Goal: Information Seeking & Learning: Learn about a topic

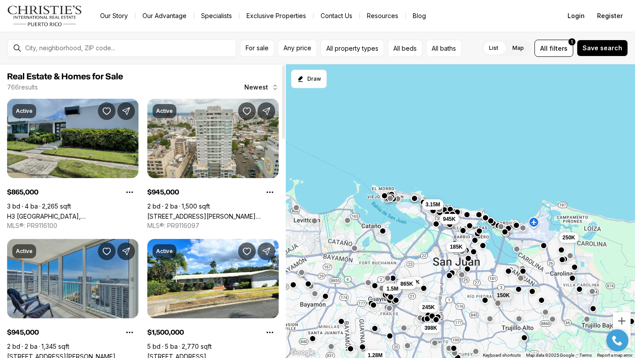
click at [108, 213] on link "H3 [GEOGRAPHIC_DATA], [GEOGRAPHIC_DATA] PR, 00966" at bounding box center [72, 216] width 131 height 7
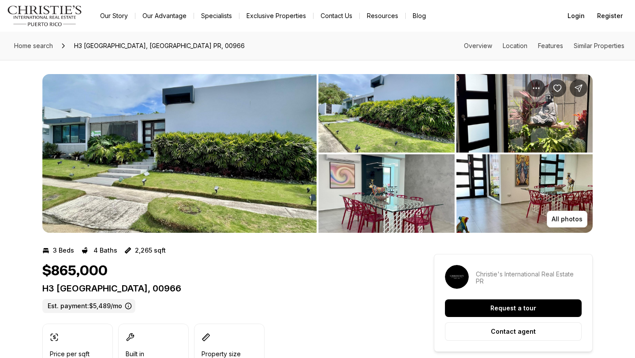
click at [218, 120] on img "View image gallery" at bounding box center [179, 153] width 274 height 159
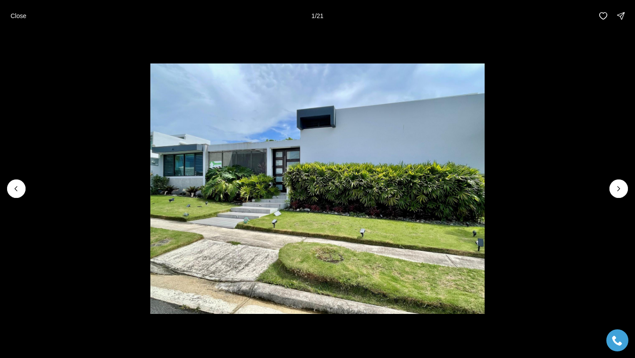
click at [628, 191] on li "1 of 21" at bounding box center [317, 189] width 635 height 314
click at [619, 190] on icon "Next slide" at bounding box center [618, 188] width 9 height 9
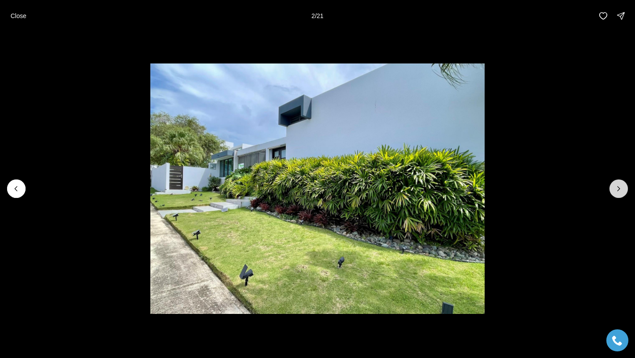
click at [619, 190] on icon "Next slide" at bounding box center [618, 188] width 9 height 9
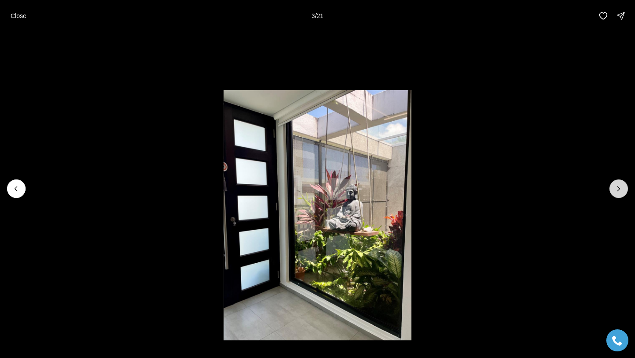
click at [619, 190] on icon "Next slide" at bounding box center [618, 188] width 9 height 9
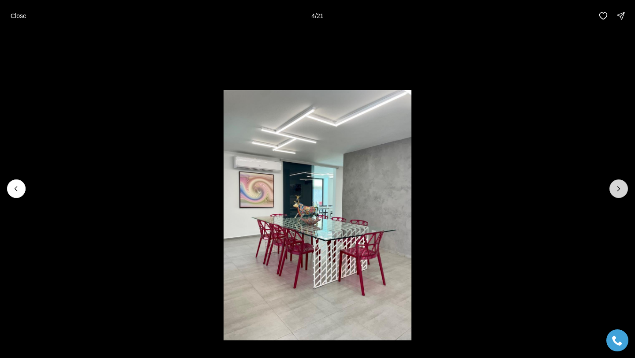
click at [619, 190] on icon "Next slide" at bounding box center [619, 189] width 2 height 4
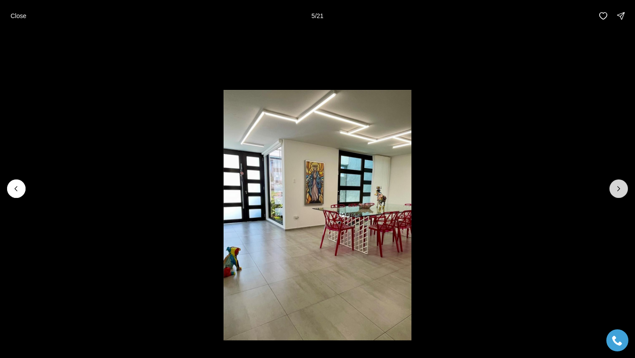
click at [619, 190] on icon "Next slide" at bounding box center [619, 189] width 2 height 4
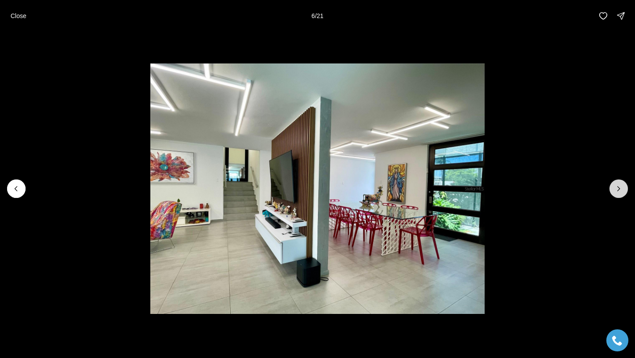
click at [619, 190] on icon "Next slide" at bounding box center [619, 189] width 2 height 4
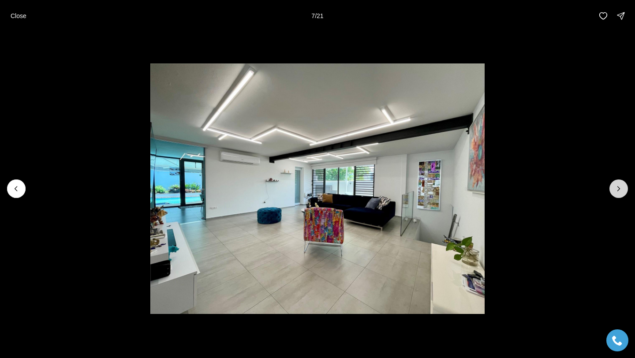
click at [619, 190] on icon "Next slide" at bounding box center [618, 188] width 9 height 9
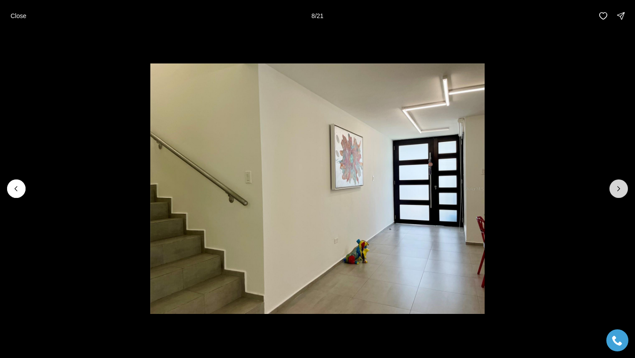
click at [619, 190] on icon "Next slide" at bounding box center [618, 188] width 9 height 9
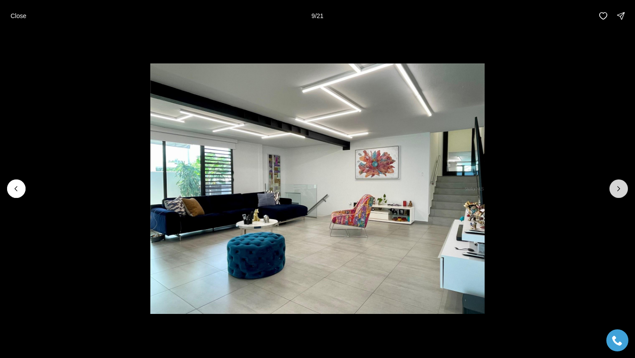
click at [619, 190] on icon "Next slide" at bounding box center [618, 188] width 9 height 9
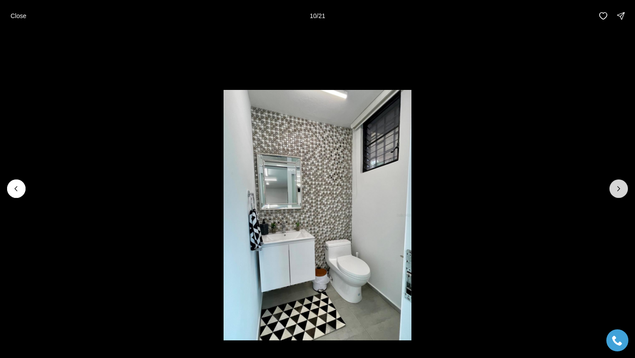
click at [619, 190] on icon "Next slide" at bounding box center [618, 188] width 9 height 9
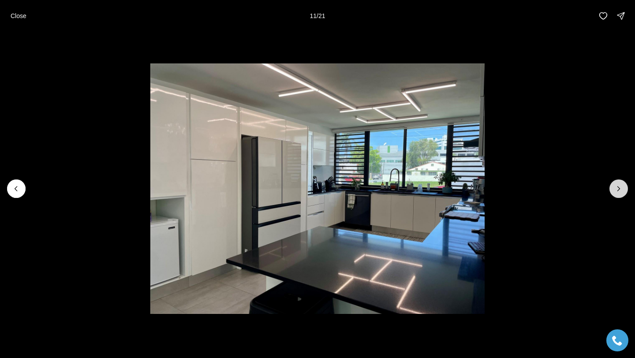
click at [619, 190] on icon "Next slide" at bounding box center [618, 188] width 9 height 9
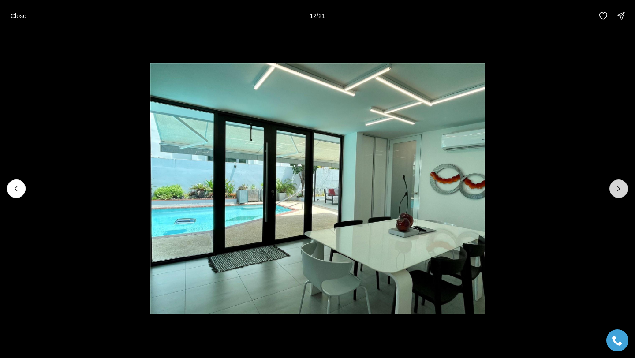
click at [619, 190] on icon "Next slide" at bounding box center [618, 188] width 9 height 9
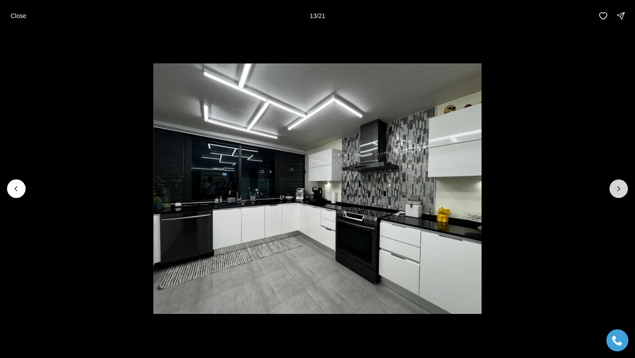
click at [619, 190] on icon "Next slide" at bounding box center [618, 188] width 9 height 9
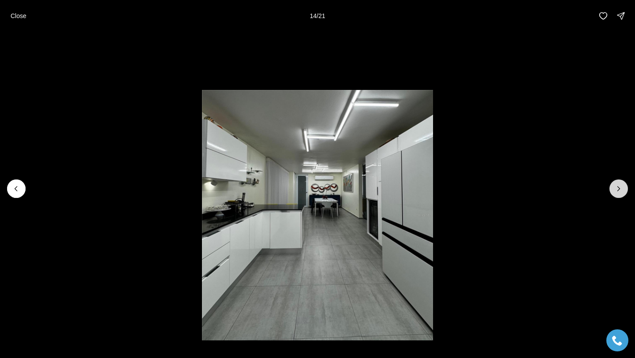
click at [619, 190] on icon "Next slide" at bounding box center [618, 188] width 9 height 9
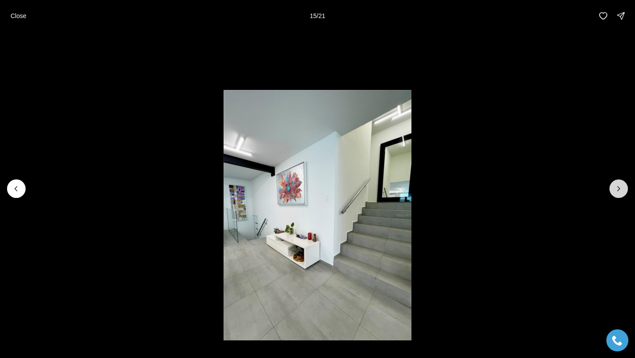
click at [619, 191] on icon "Next slide" at bounding box center [618, 188] width 9 height 9
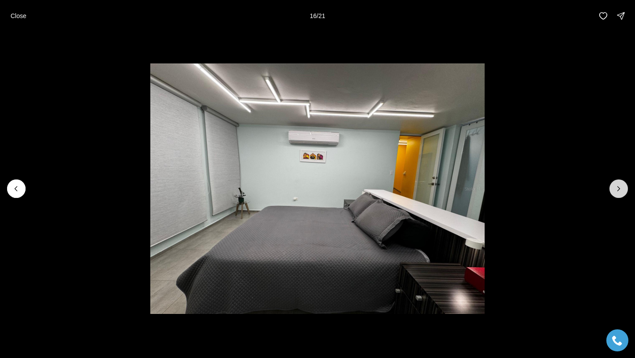
click at [619, 191] on icon "Next slide" at bounding box center [618, 188] width 9 height 9
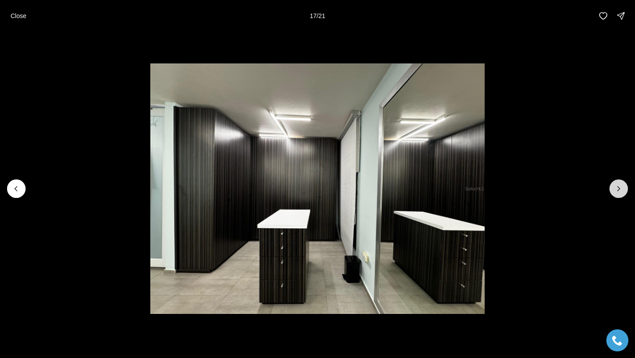
click at [619, 191] on icon "Next slide" at bounding box center [618, 188] width 9 height 9
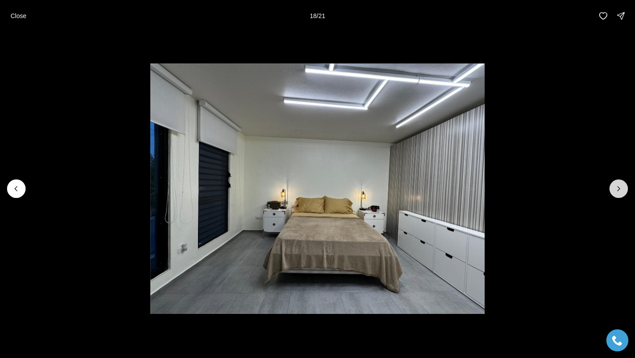
click at [619, 191] on icon "Next slide" at bounding box center [618, 188] width 9 height 9
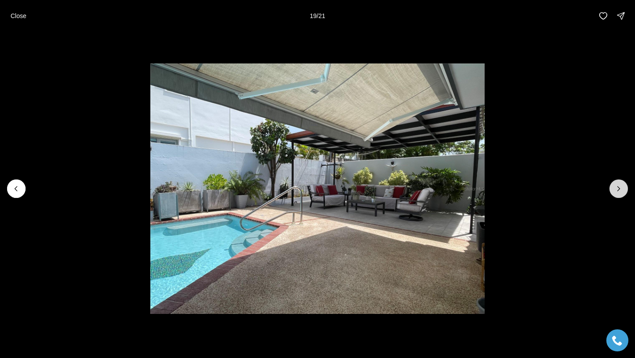
click at [619, 191] on icon "Next slide" at bounding box center [618, 188] width 9 height 9
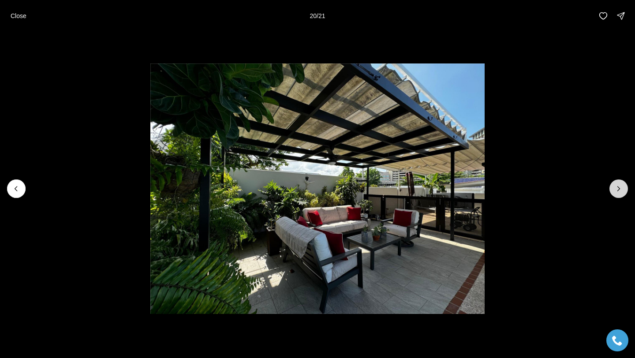
click at [619, 191] on icon "Next slide" at bounding box center [618, 188] width 9 height 9
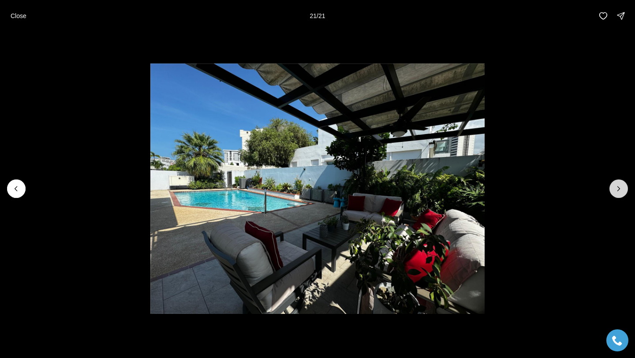
click at [619, 191] on div at bounding box center [619, 188] width 19 height 19
click at [20, 15] on p "Close" at bounding box center [19, 15] width 16 height 7
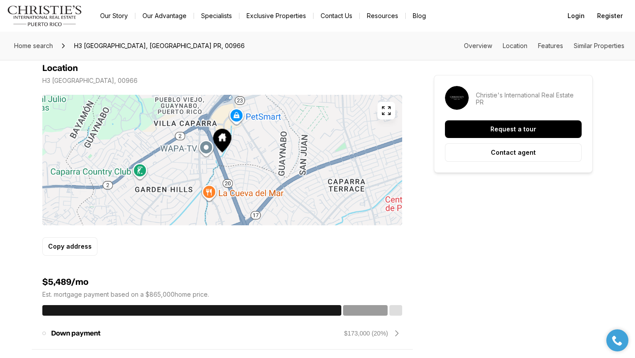
scroll to position [518, 0]
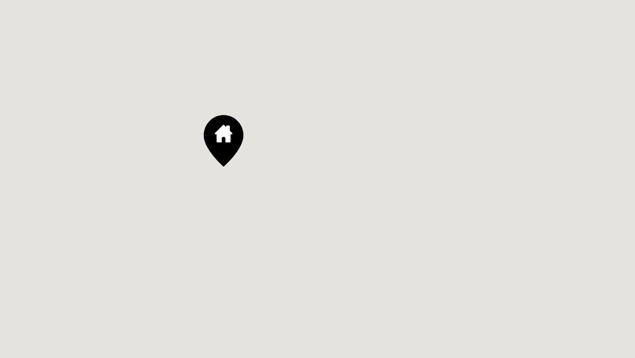
drag, startPoint x: 217, startPoint y: 173, endPoint x: 225, endPoint y: 175, distance: 7.7
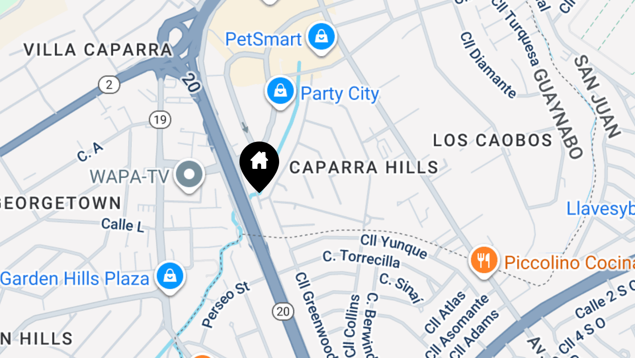
drag, startPoint x: 221, startPoint y: 129, endPoint x: 234, endPoint y: 137, distance: 15.8
click at [234, 137] on div at bounding box center [222, 158] width 360 height 131
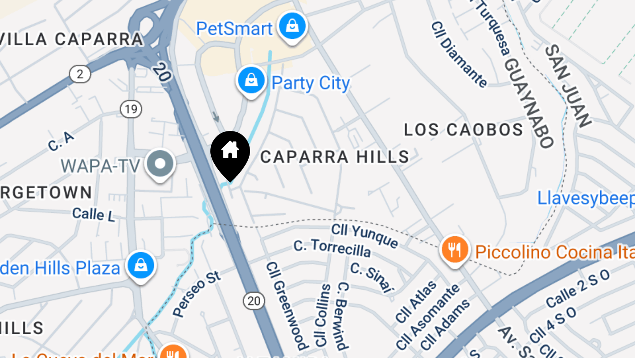
drag, startPoint x: 246, startPoint y: 163, endPoint x: 235, endPoint y: 161, distance: 11.7
click at [235, 161] on div at bounding box center [222, 158] width 360 height 131
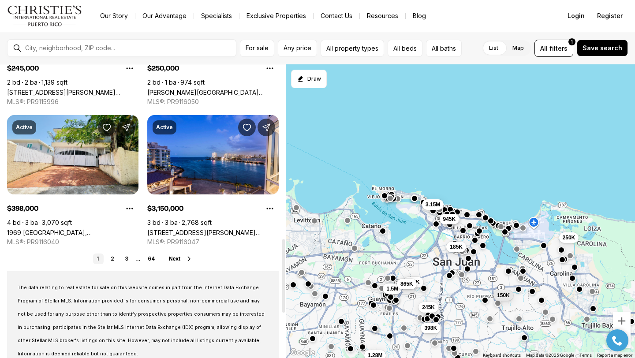
scroll to position [698, 0]
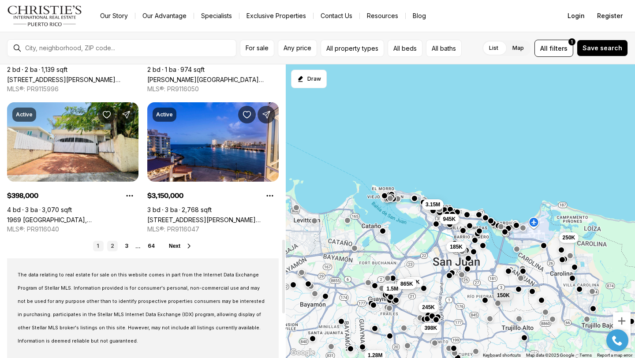
click at [115, 246] on link "2" at bounding box center [112, 246] width 11 height 11
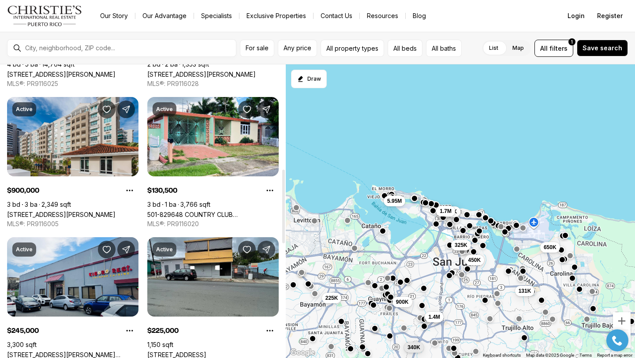
scroll to position [423, 0]
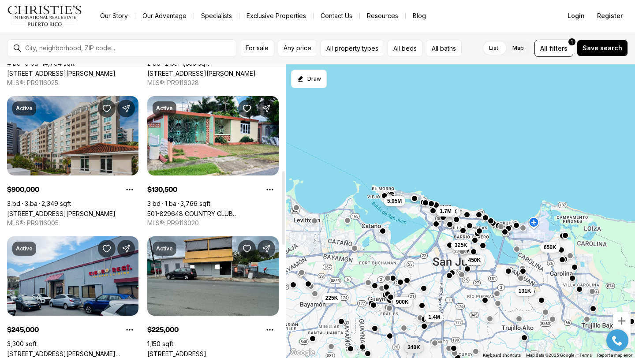
click at [74, 210] on link "1-02 CAOBA ST SAN PATRICIO AVE #303, GUAYNABO PR, 00968" at bounding box center [61, 213] width 108 height 7
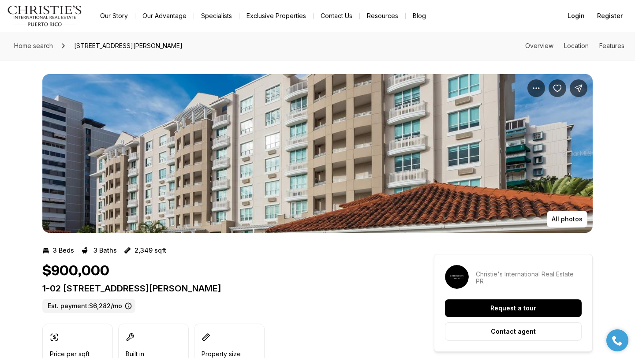
click at [192, 177] on img "View image gallery" at bounding box center [317, 153] width 550 height 159
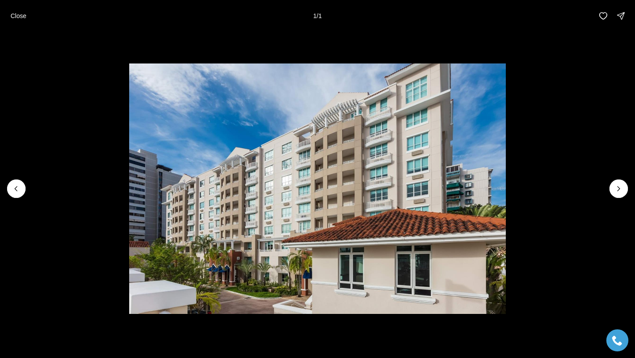
click at [615, 189] on div at bounding box center [619, 188] width 19 height 19
click at [7, 179] on li "1 of 1" at bounding box center [317, 189] width 635 height 314
click at [15, 19] on button "Close" at bounding box center [18, 16] width 26 height 18
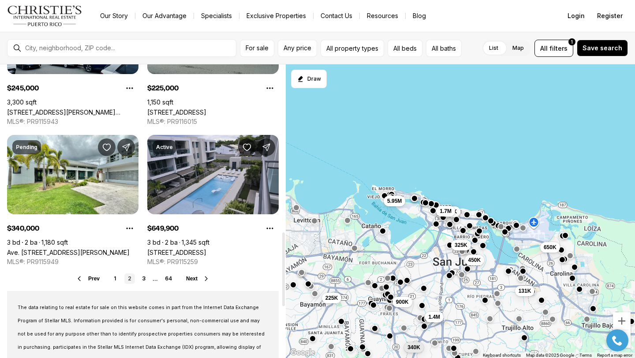
scroll to position [669, 0]
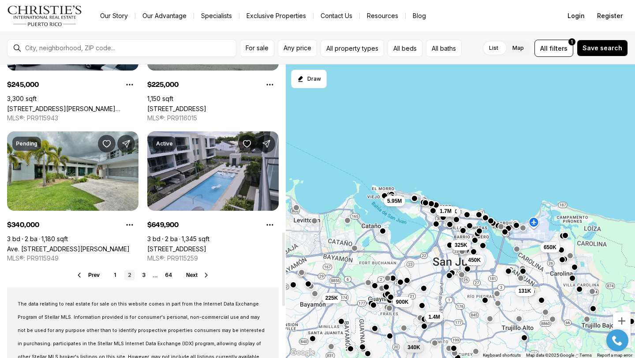
click at [82, 245] on link "Ave. [STREET_ADDRESS][PERSON_NAME]" at bounding box center [68, 248] width 123 height 7
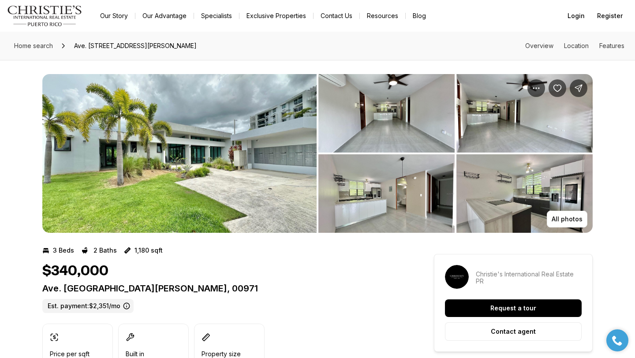
click at [177, 167] on img "View image gallery" at bounding box center [179, 153] width 274 height 159
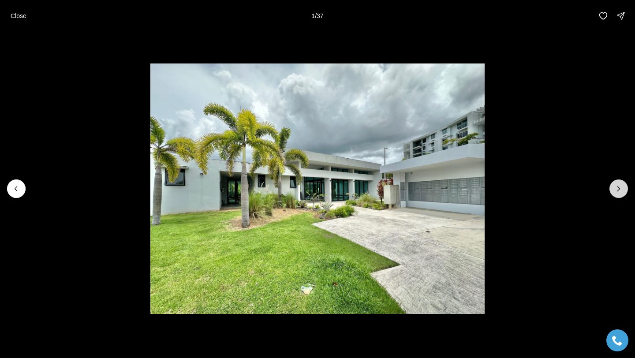
click at [618, 183] on button "Next slide" at bounding box center [619, 188] width 19 height 19
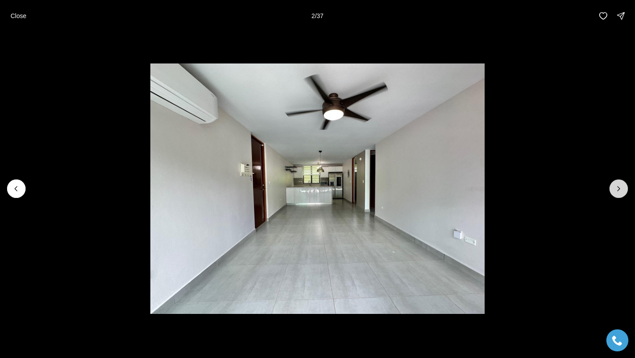
click at [618, 183] on button "Next slide" at bounding box center [619, 188] width 19 height 19
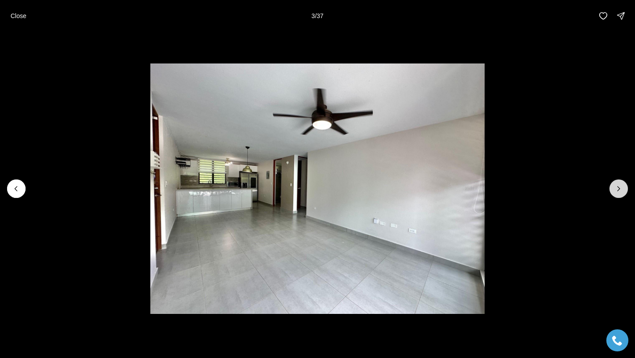
click at [617, 183] on button "Next slide" at bounding box center [619, 188] width 19 height 19
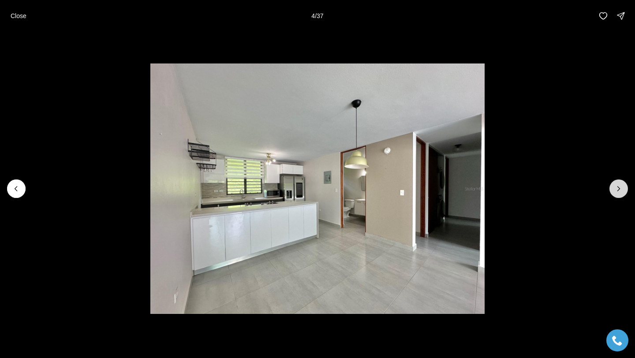
click at [617, 183] on button "Next slide" at bounding box center [619, 188] width 19 height 19
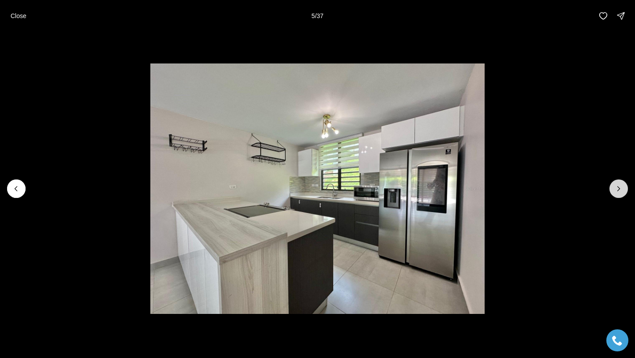
click at [617, 183] on button "Next slide" at bounding box center [619, 188] width 19 height 19
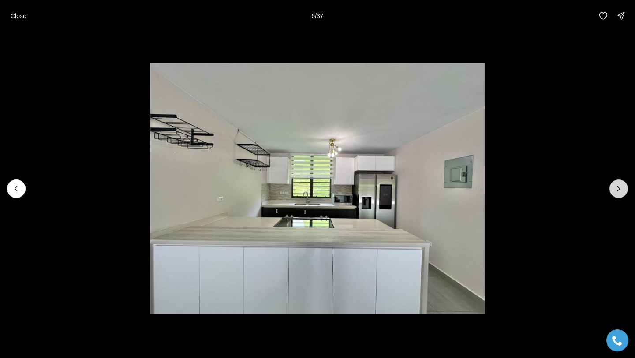
click at [617, 183] on button "Next slide" at bounding box center [619, 188] width 19 height 19
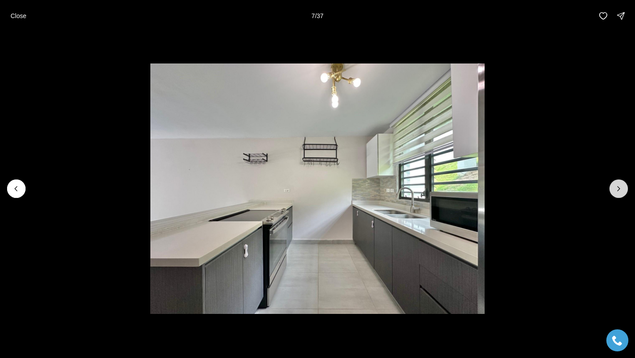
click at [617, 183] on button "Next slide" at bounding box center [619, 188] width 19 height 19
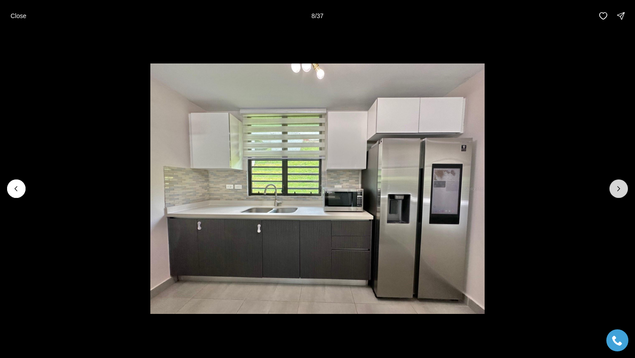
click at [617, 183] on button "Next slide" at bounding box center [619, 188] width 19 height 19
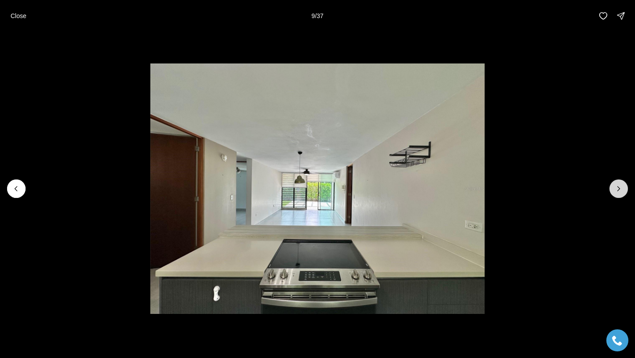
click at [617, 183] on button "Next slide" at bounding box center [619, 188] width 19 height 19
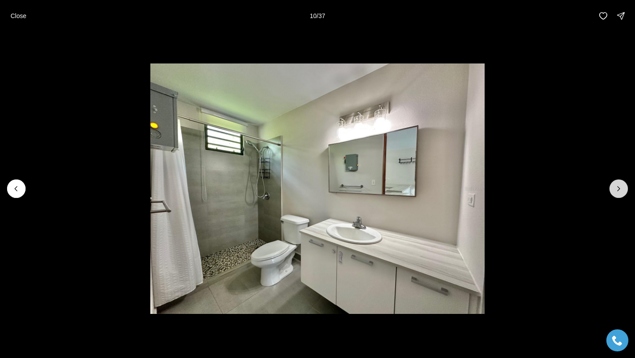
click at [617, 183] on button "Next slide" at bounding box center [619, 188] width 19 height 19
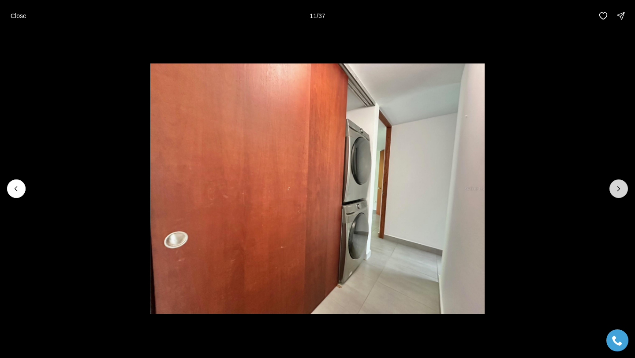
click at [617, 183] on button "Next slide" at bounding box center [619, 188] width 19 height 19
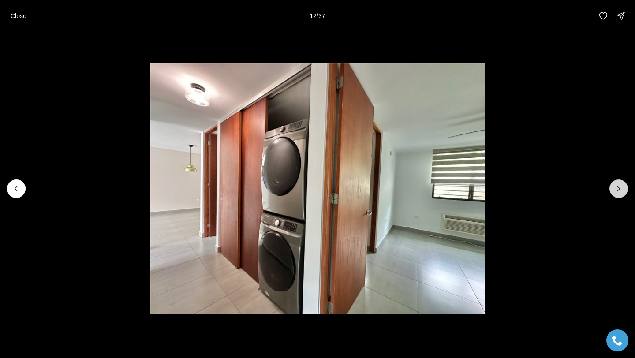
click at [617, 183] on button "Next slide" at bounding box center [619, 188] width 19 height 19
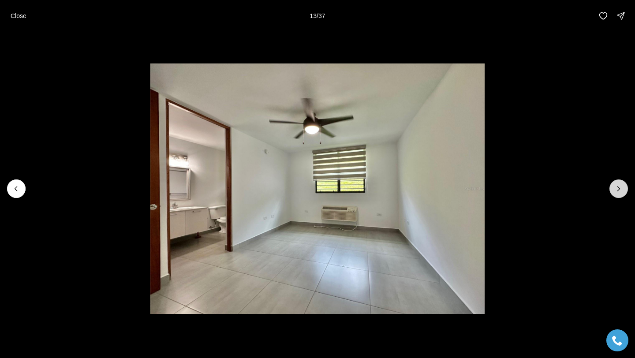
click at [617, 183] on button "Next slide" at bounding box center [619, 188] width 19 height 19
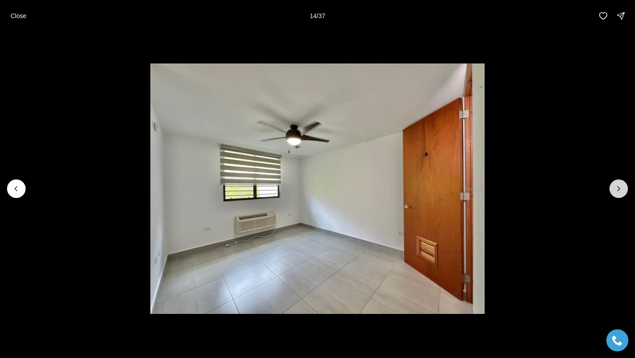
click at [617, 183] on button "Next slide" at bounding box center [619, 188] width 19 height 19
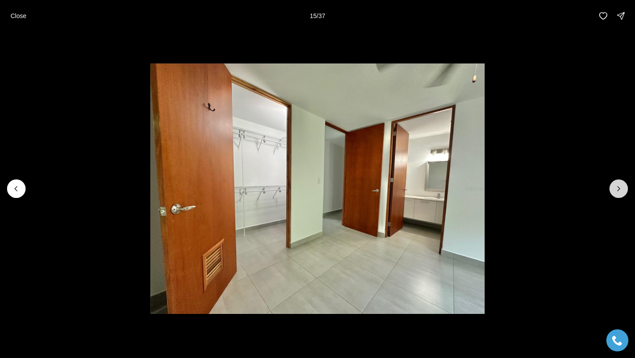
click at [617, 183] on button "Next slide" at bounding box center [619, 188] width 19 height 19
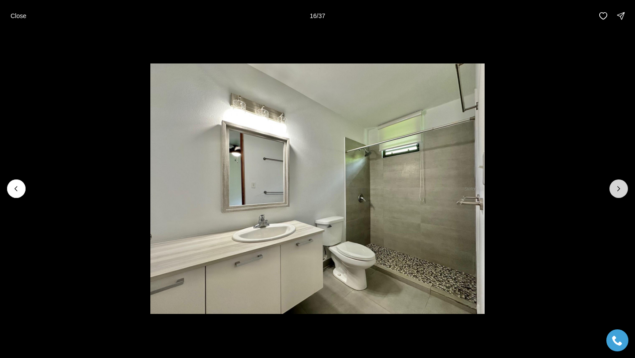
click at [617, 183] on button "Next slide" at bounding box center [619, 188] width 19 height 19
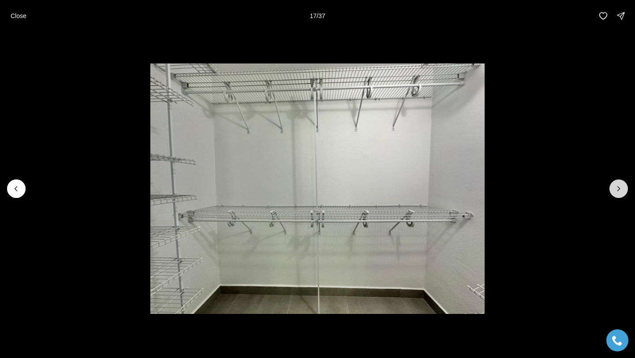
click at [617, 183] on button "Next slide" at bounding box center [619, 188] width 19 height 19
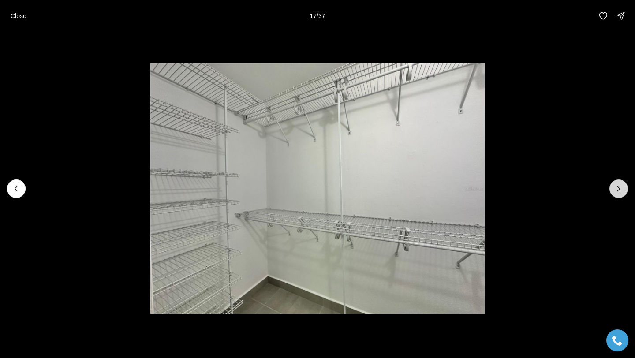
click at [617, 183] on button "Next slide" at bounding box center [619, 188] width 19 height 19
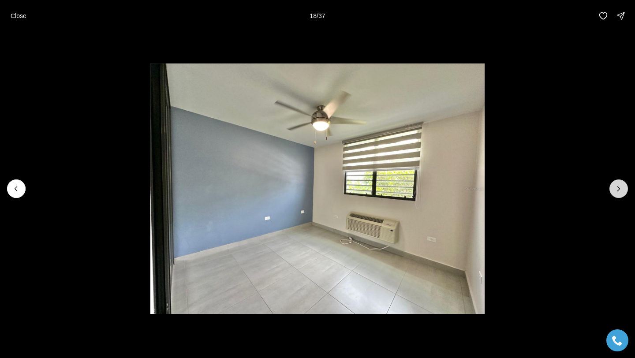
click at [617, 183] on button "Next slide" at bounding box center [619, 188] width 19 height 19
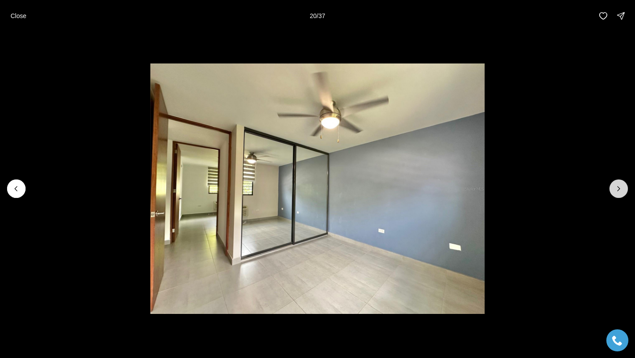
click at [617, 183] on button "Next slide" at bounding box center [619, 188] width 19 height 19
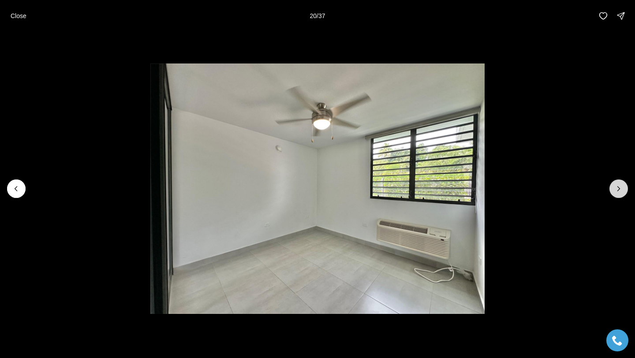
click at [617, 183] on button "Next slide" at bounding box center [619, 188] width 19 height 19
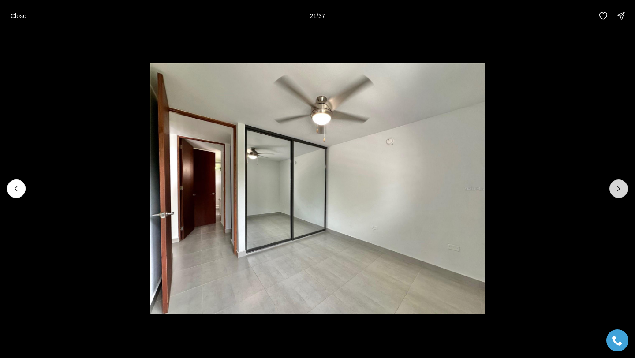
click at [617, 183] on button "Next slide" at bounding box center [619, 188] width 19 height 19
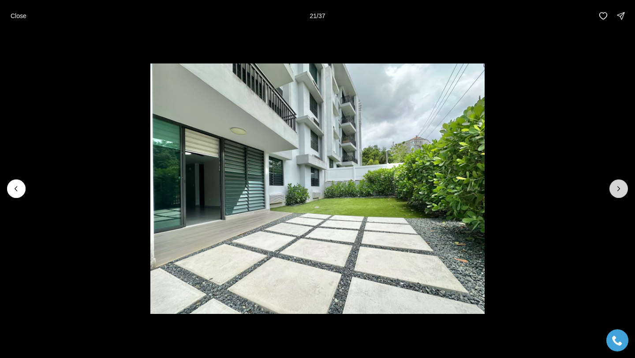
click at [617, 183] on button "Next slide" at bounding box center [619, 188] width 19 height 19
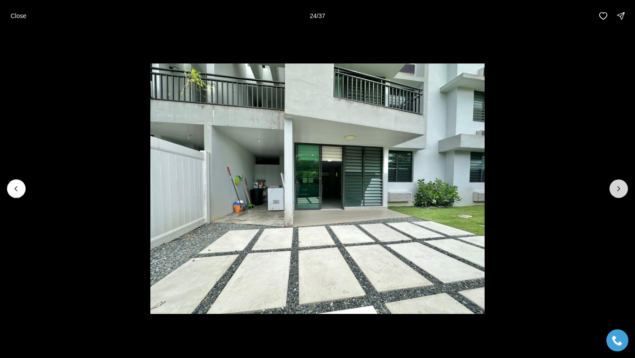
click at [615, 183] on button "Next slide" at bounding box center [619, 188] width 19 height 19
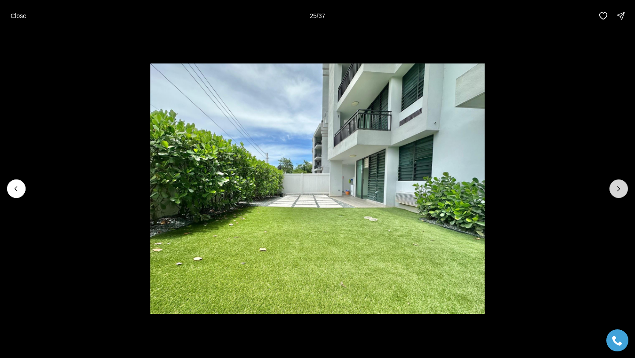
click at [615, 183] on button "Next slide" at bounding box center [619, 188] width 19 height 19
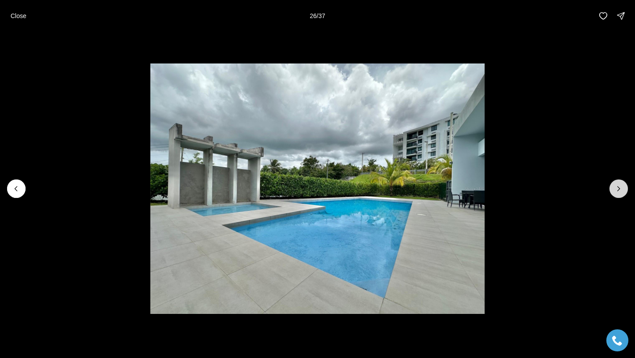
click at [615, 183] on button "Next slide" at bounding box center [619, 188] width 19 height 19
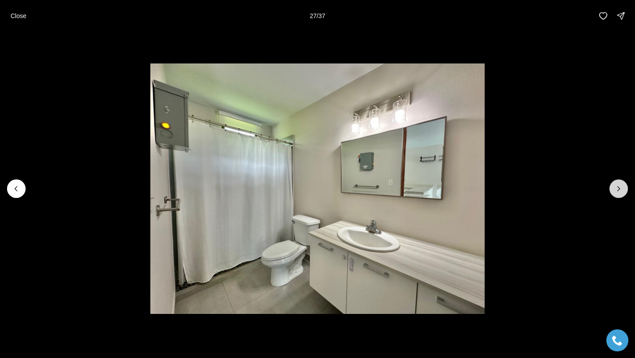
click at [615, 183] on button "Next slide" at bounding box center [619, 188] width 19 height 19
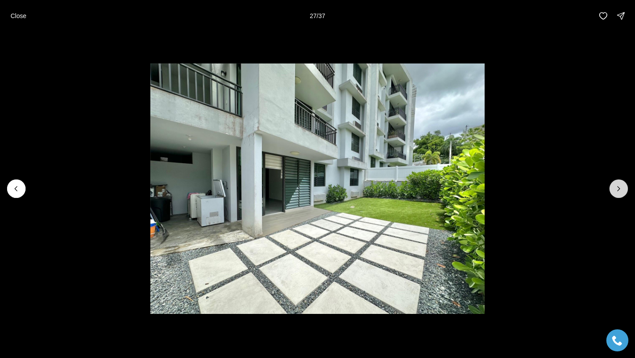
click at [615, 183] on button "Next slide" at bounding box center [619, 188] width 19 height 19
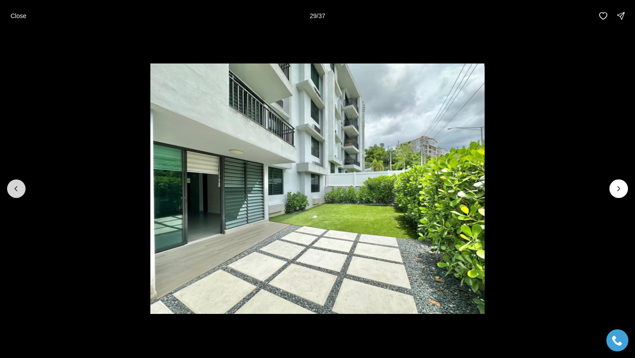
click at [18, 186] on icon "Previous slide" at bounding box center [16, 188] width 9 height 9
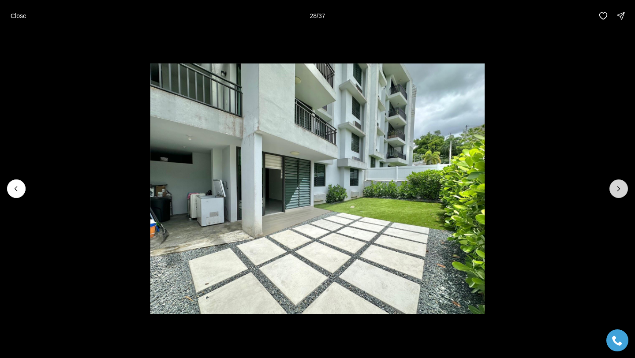
click at [617, 191] on icon "Next slide" at bounding box center [618, 188] width 9 height 9
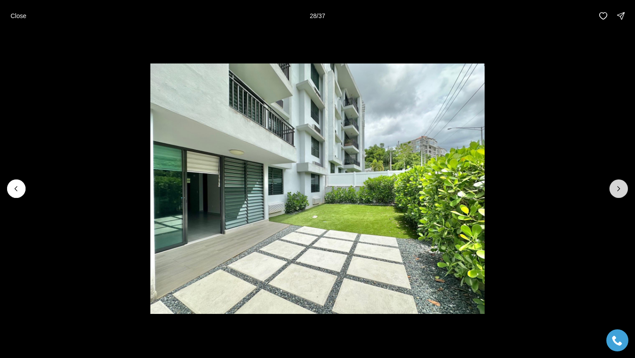
click at [617, 190] on icon "Next slide" at bounding box center [618, 188] width 9 height 9
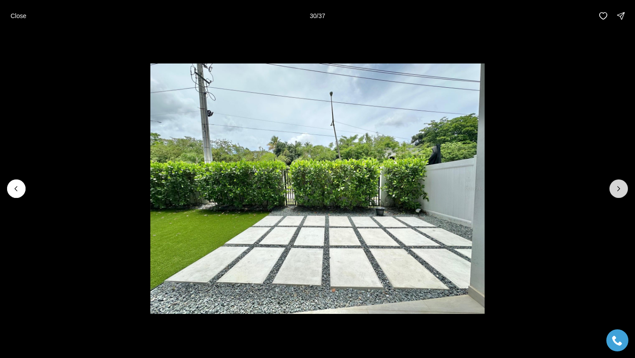
click at [617, 190] on icon "Next slide" at bounding box center [618, 188] width 9 height 9
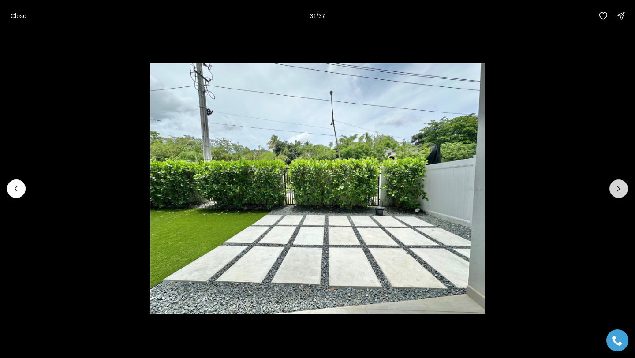
click at [617, 190] on icon "Next slide" at bounding box center [618, 188] width 9 height 9
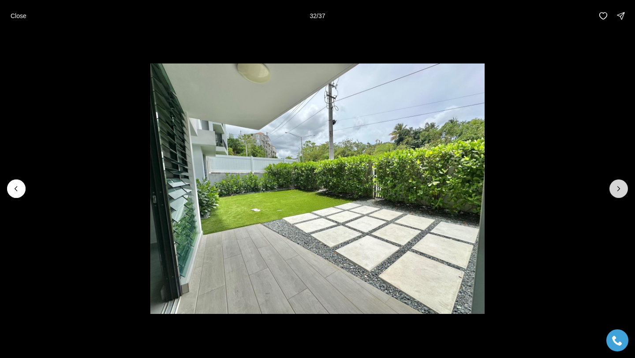
click at [617, 190] on icon "Next slide" at bounding box center [618, 188] width 9 height 9
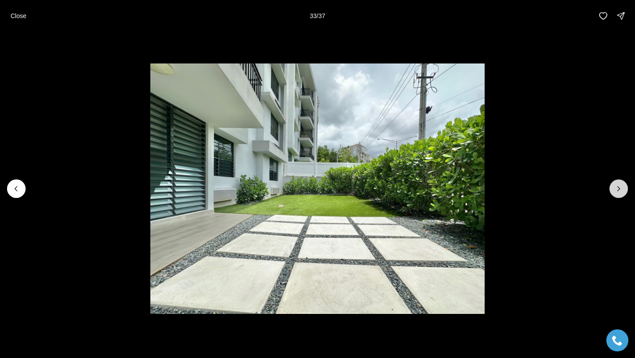
click at [617, 190] on icon "Next slide" at bounding box center [618, 188] width 9 height 9
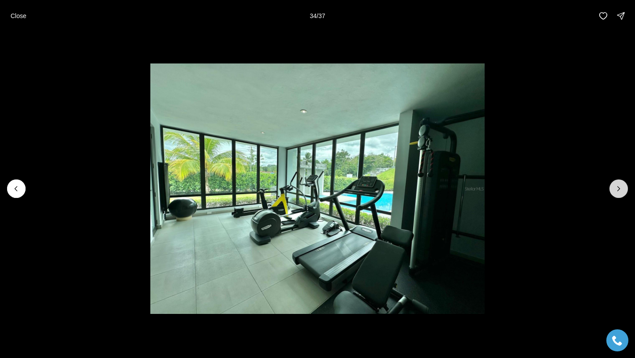
click at [617, 190] on icon "Next slide" at bounding box center [618, 188] width 9 height 9
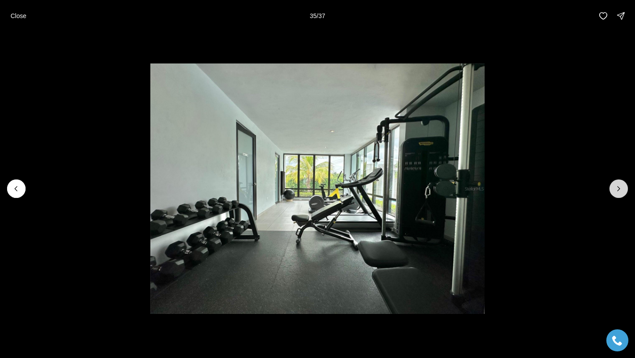
click at [617, 190] on icon "Next slide" at bounding box center [618, 188] width 9 height 9
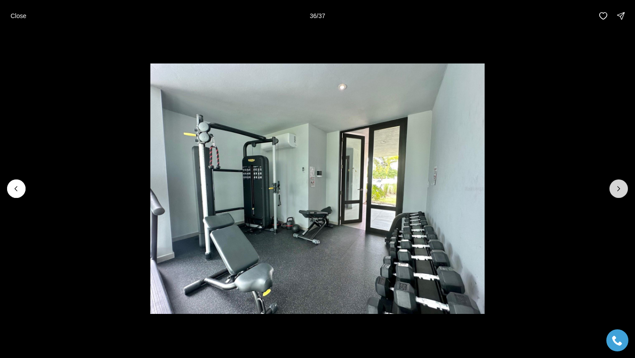
click at [617, 190] on icon "Next slide" at bounding box center [618, 188] width 9 height 9
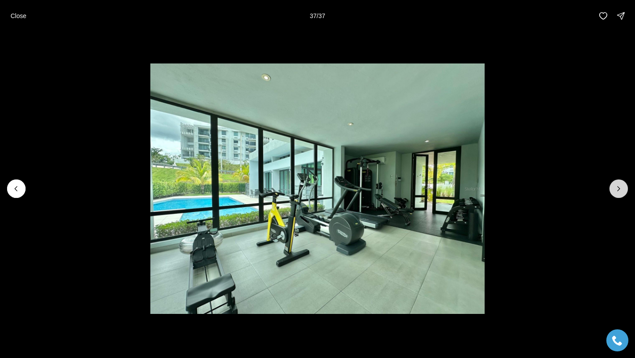
click at [617, 190] on div at bounding box center [619, 188] width 19 height 19
click at [618, 195] on div at bounding box center [619, 188] width 19 height 19
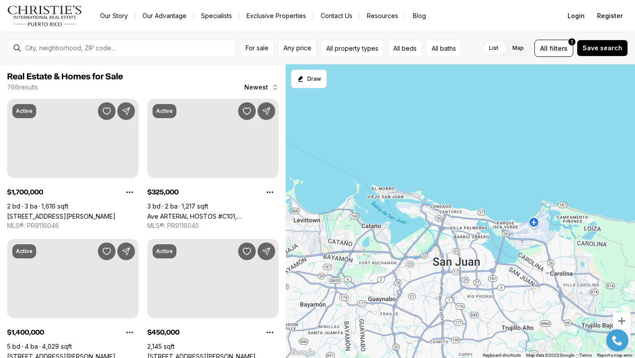
scroll to position [669, 0]
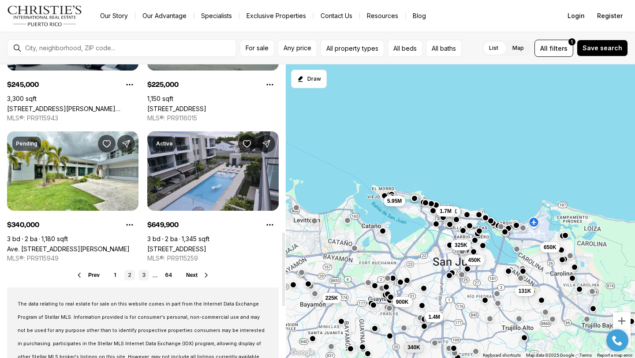
click at [142, 277] on link "3" at bounding box center [143, 275] width 11 height 11
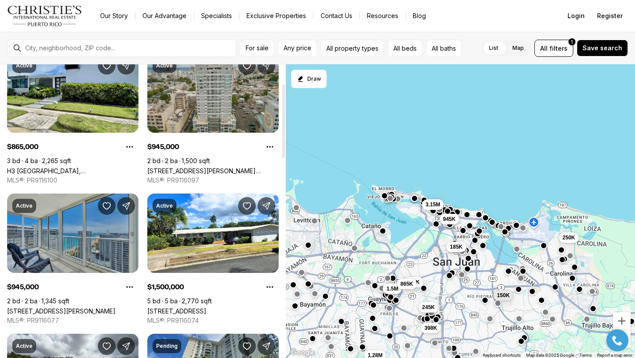
scroll to position [80, 0]
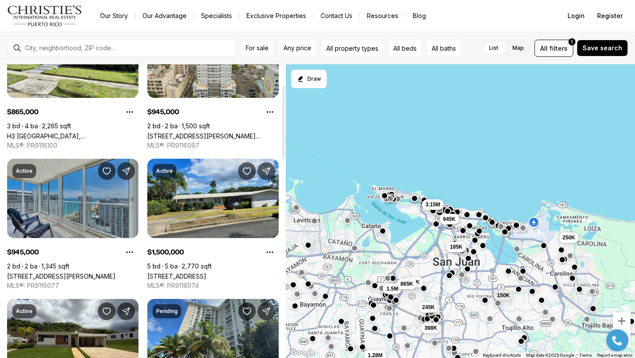
click at [206, 273] on link "13 CALLE, GUAYNABO PR, 00966" at bounding box center [176, 276] width 59 height 7
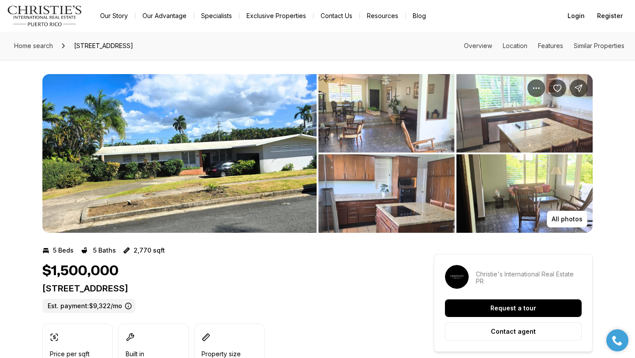
click at [216, 196] on img "View image gallery" at bounding box center [179, 153] width 274 height 159
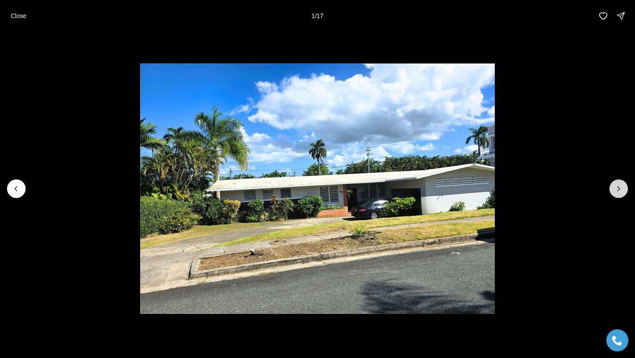
click at [616, 183] on button "Next slide" at bounding box center [619, 188] width 19 height 19
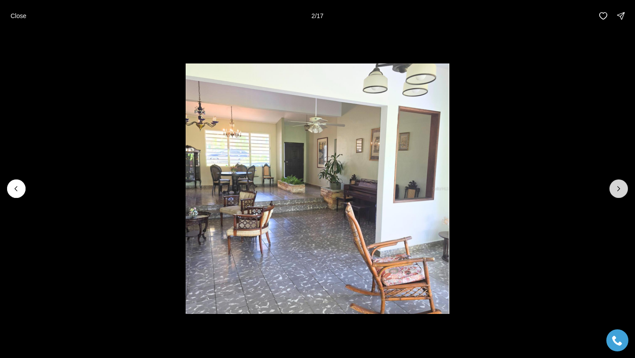
click at [618, 187] on icon "Next slide" at bounding box center [619, 189] width 2 height 4
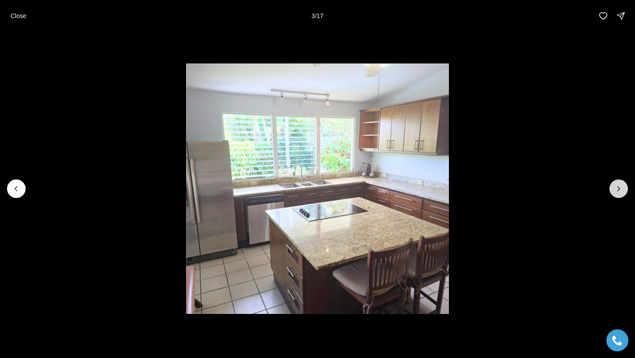
click at [618, 187] on icon "Next slide" at bounding box center [619, 189] width 2 height 4
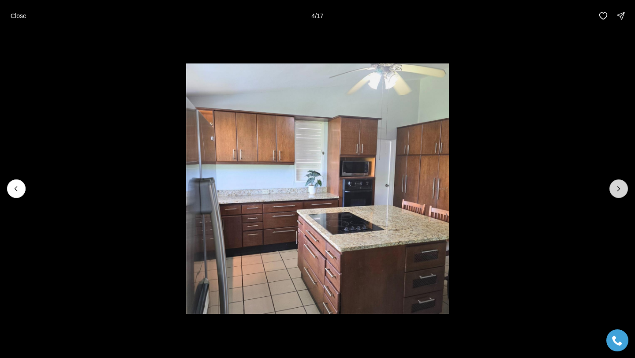
click at [618, 187] on icon "Next slide" at bounding box center [619, 189] width 2 height 4
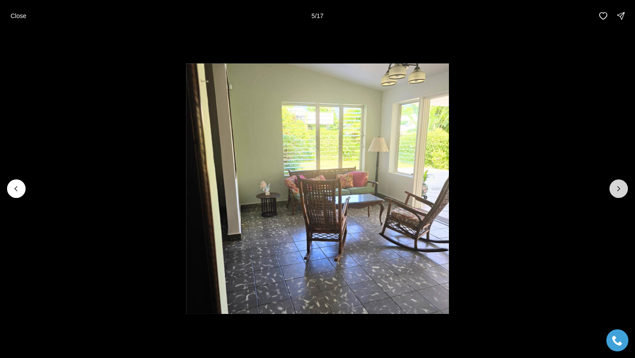
click at [618, 187] on icon "Next slide" at bounding box center [619, 189] width 2 height 4
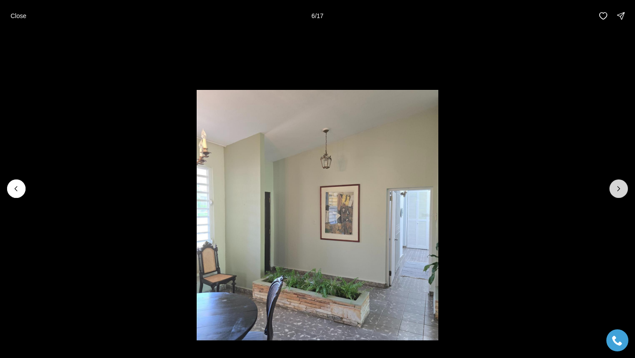
click at [618, 187] on icon "Next slide" at bounding box center [619, 189] width 2 height 4
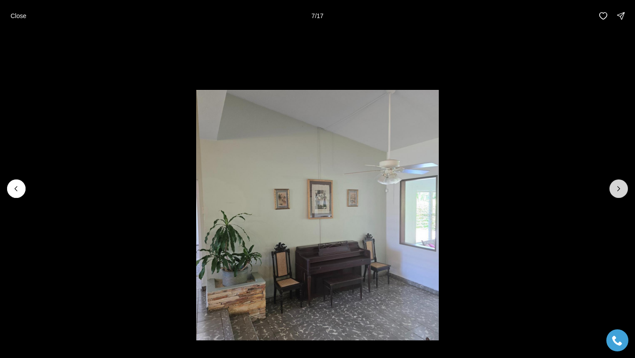
click at [618, 187] on icon "Next slide" at bounding box center [618, 188] width 9 height 9
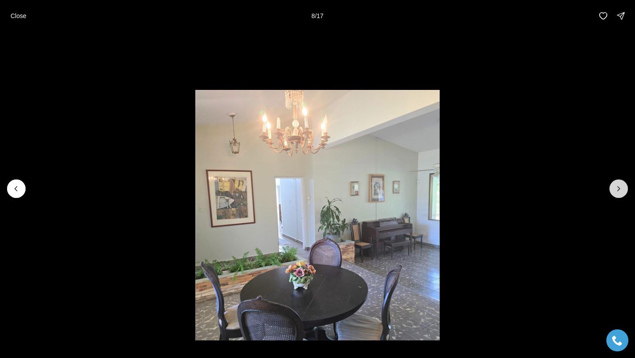
click at [618, 187] on icon "Next slide" at bounding box center [618, 188] width 9 height 9
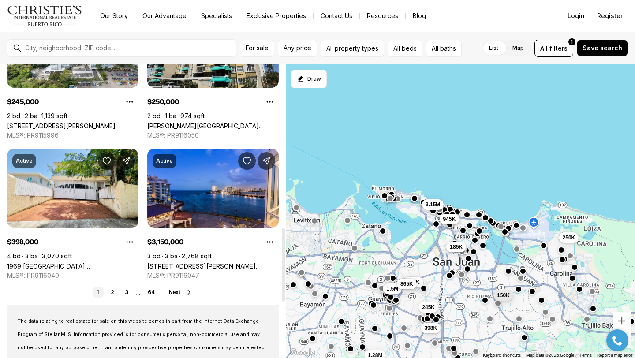
scroll to position [651, 0]
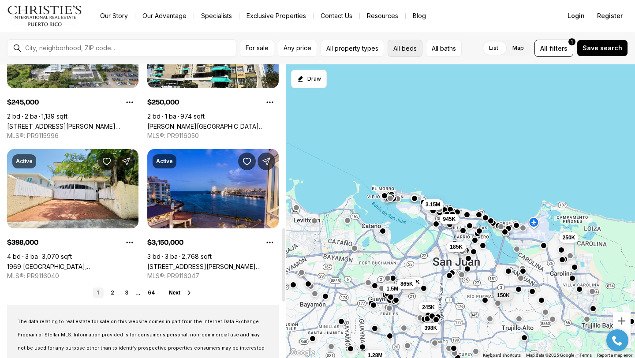
click at [401, 50] on button "All beds" at bounding box center [405, 48] width 35 height 17
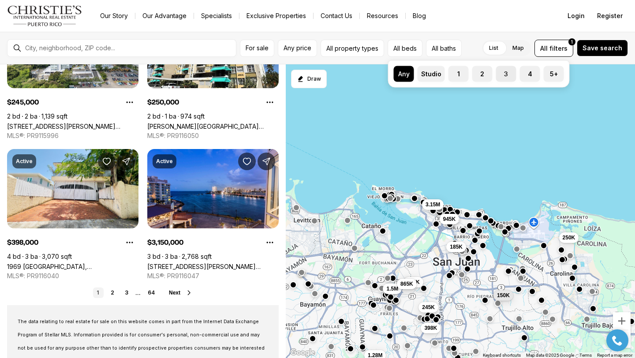
click at [505, 78] on label "3" at bounding box center [506, 74] width 20 height 16
click at [505, 75] on button "3" at bounding box center [500, 70] width 9 height 9
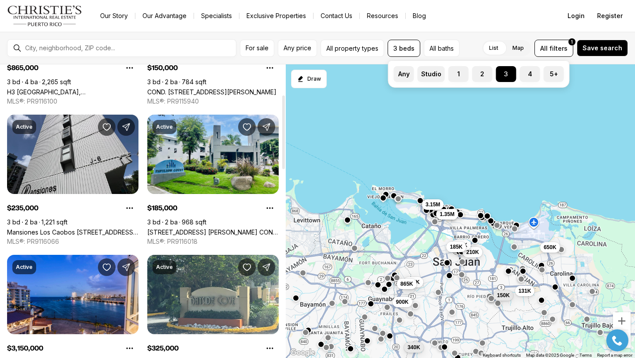
scroll to position [134, 0]
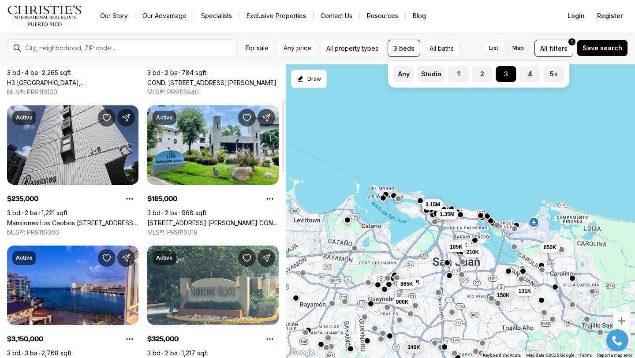
click at [443, 120] on div "210K 150K 131K 325K 185K 650K 900K 340K 1.35M 3.15M 235K 865K" at bounding box center [460, 211] width 349 height 294
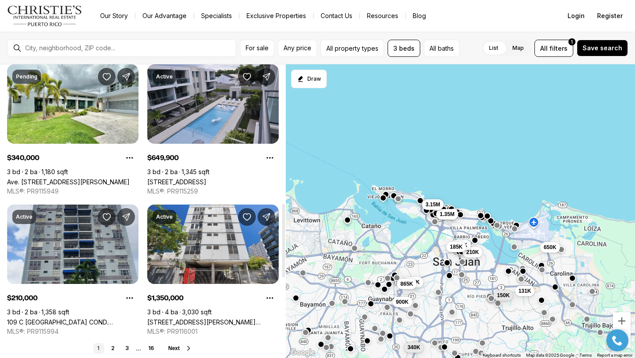
scroll to position [724, 0]
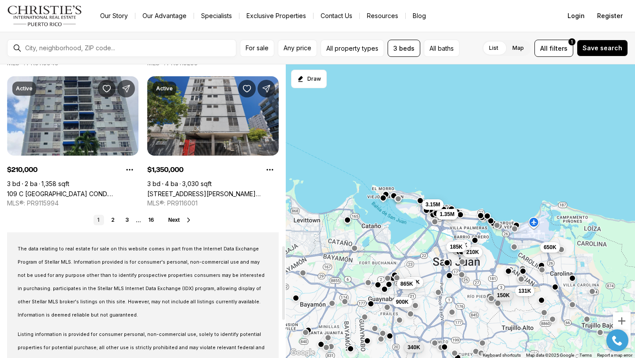
click at [213, 190] on link "85 WILSON STREET #PH-601, SAN JUAN PR, 00907" at bounding box center [212, 193] width 131 height 7
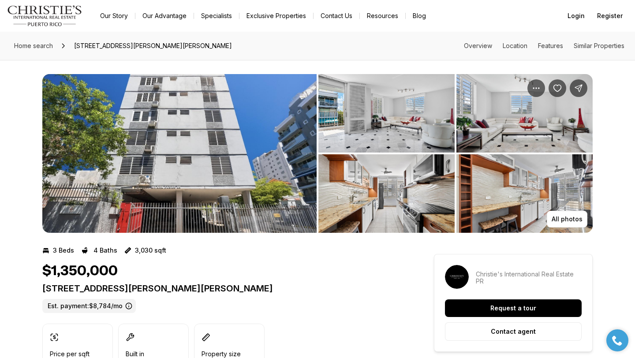
click at [211, 116] on img "View image gallery" at bounding box center [179, 153] width 274 height 159
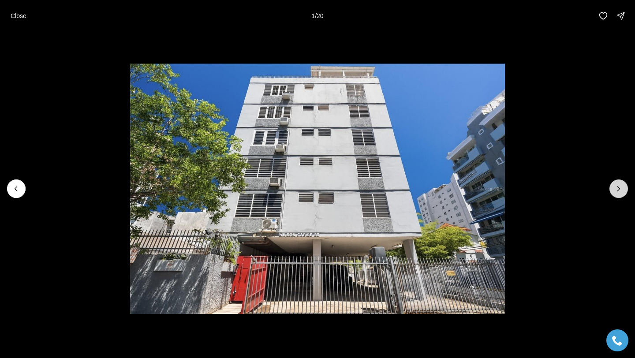
click at [617, 179] on button "Next slide" at bounding box center [619, 188] width 19 height 19
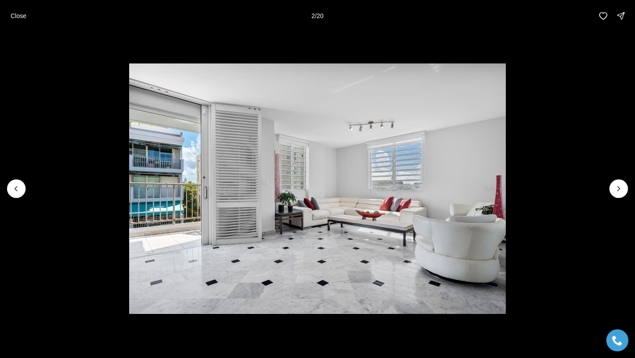
click at [618, 179] on li "2 of 20" at bounding box center [317, 189] width 635 height 314
click at [618, 186] on icon "Next slide" at bounding box center [618, 188] width 9 height 9
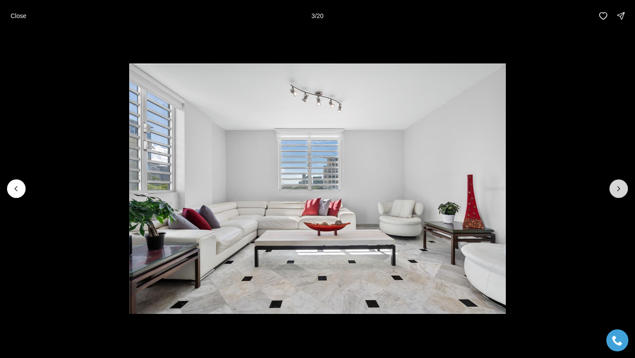
click at [618, 186] on icon "Next slide" at bounding box center [618, 188] width 9 height 9
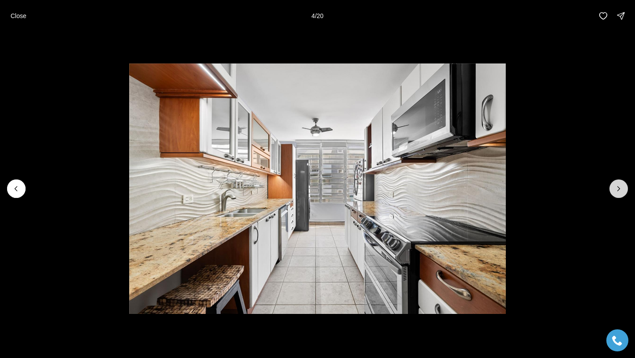
click at [618, 186] on icon "Next slide" at bounding box center [618, 188] width 9 height 9
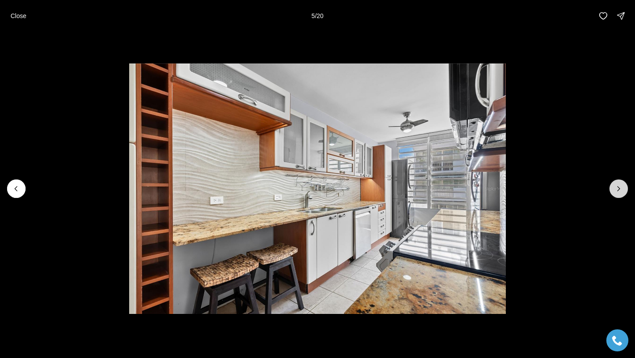
click at [618, 186] on icon "Next slide" at bounding box center [618, 188] width 9 height 9
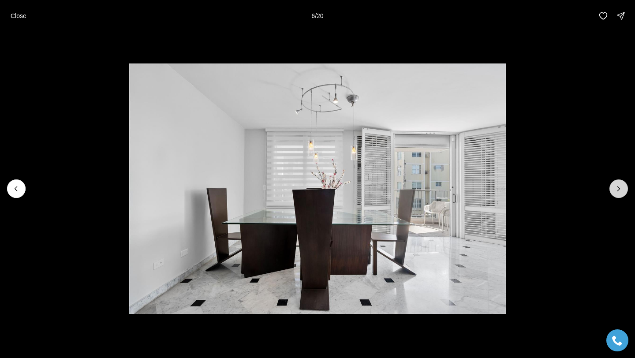
click at [618, 186] on icon "Next slide" at bounding box center [618, 188] width 9 height 9
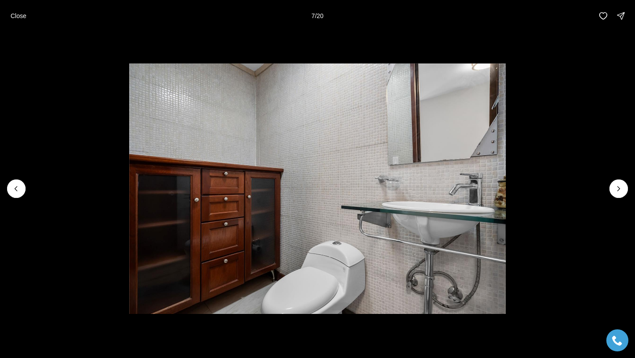
click at [6, 189] on li "7 of 20" at bounding box center [317, 189] width 635 height 314
click at [11, 189] on button "Previous slide" at bounding box center [16, 188] width 19 height 19
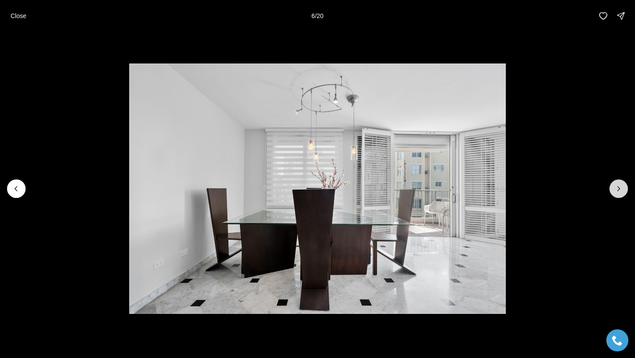
click at [621, 190] on icon "Next slide" at bounding box center [618, 188] width 9 height 9
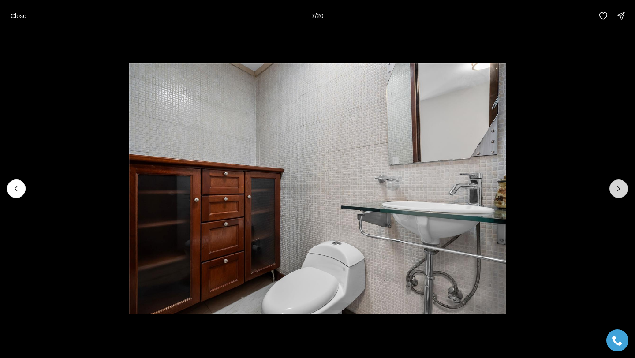
click at [621, 190] on icon "Next slide" at bounding box center [618, 188] width 9 height 9
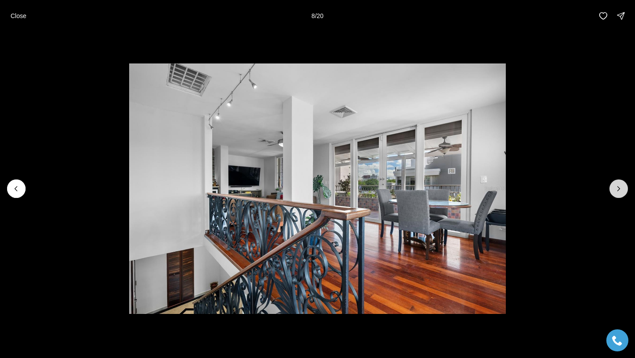
click at [621, 190] on icon "Next slide" at bounding box center [618, 188] width 9 height 9
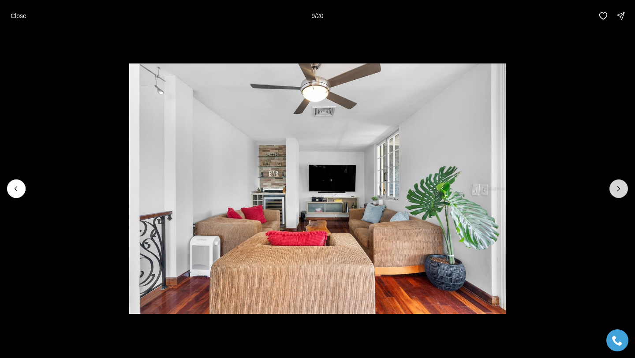
click at [621, 190] on icon "Next slide" at bounding box center [618, 188] width 9 height 9
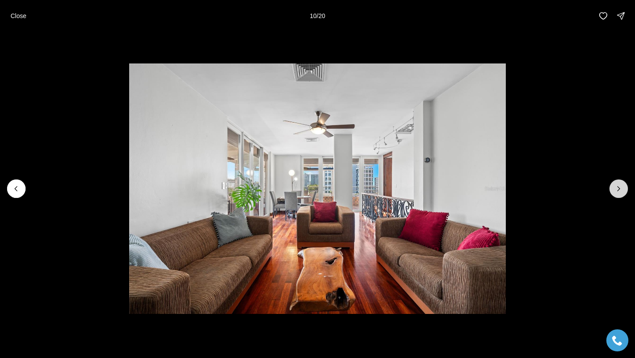
click at [621, 189] on icon "Next slide" at bounding box center [618, 188] width 9 height 9
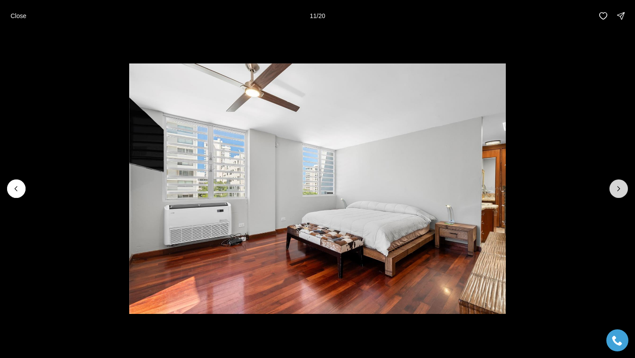
click at [621, 189] on icon "Next slide" at bounding box center [618, 188] width 9 height 9
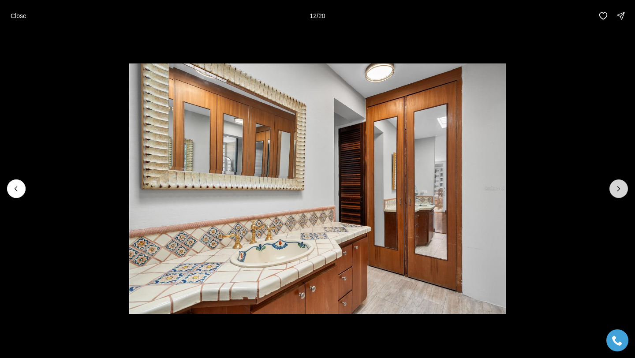
click at [621, 189] on icon "Next slide" at bounding box center [618, 188] width 9 height 9
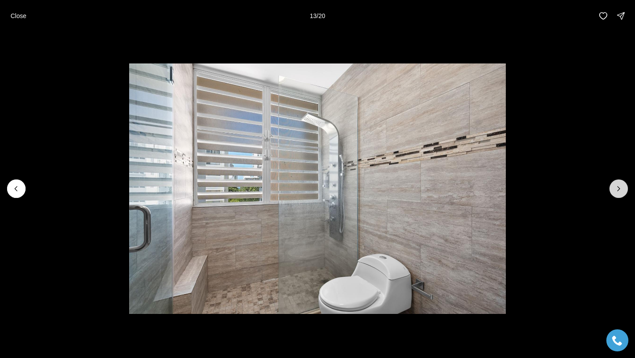
click at [621, 189] on icon "Next slide" at bounding box center [618, 188] width 9 height 9
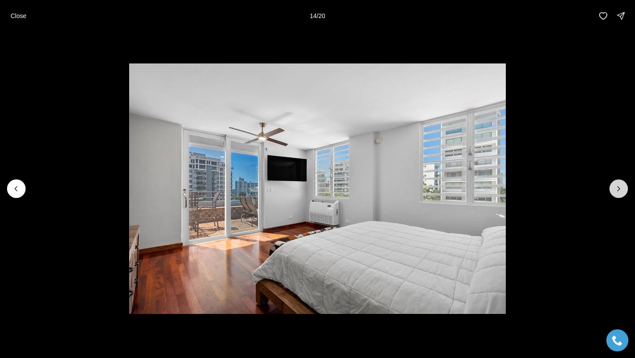
click at [620, 189] on icon "Next slide" at bounding box center [618, 188] width 9 height 9
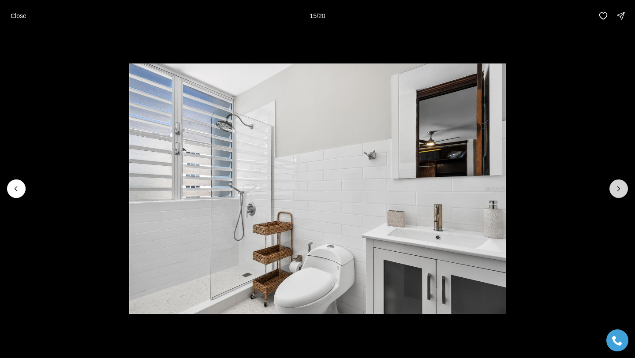
click at [620, 189] on icon "Next slide" at bounding box center [618, 188] width 9 height 9
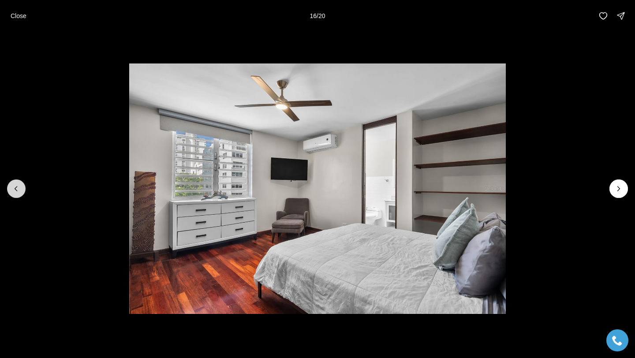
click at [18, 191] on icon "Previous slide" at bounding box center [16, 188] width 9 height 9
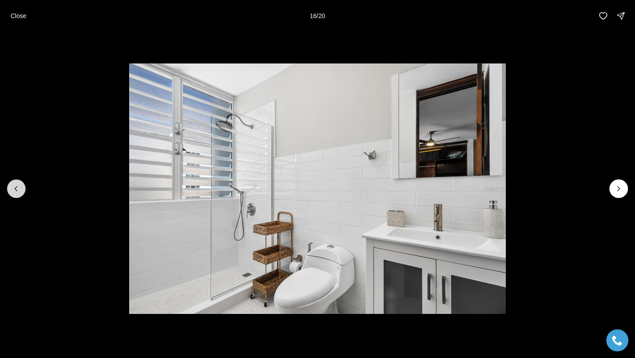
click at [18, 191] on icon "Previous slide" at bounding box center [16, 188] width 9 height 9
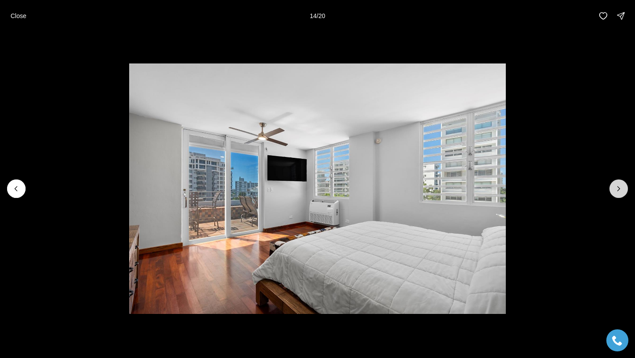
click at [620, 194] on button "Next slide" at bounding box center [619, 188] width 19 height 19
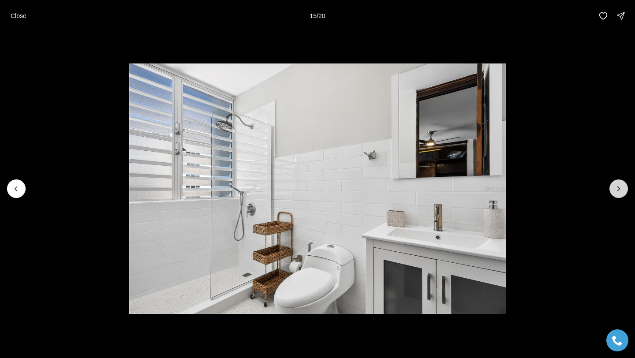
click at [620, 194] on button "Next slide" at bounding box center [619, 188] width 19 height 19
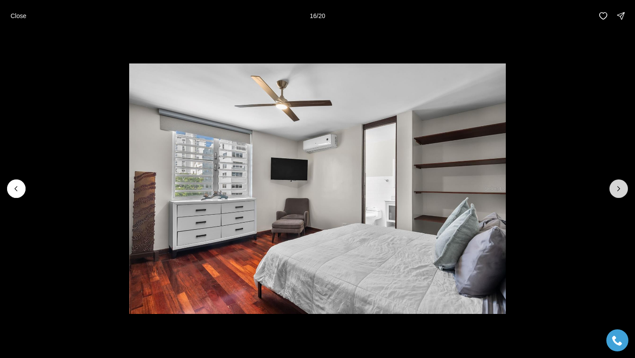
click at [621, 188] on icon "Next slide" at bounding box center [618, 188] width 9 height 9
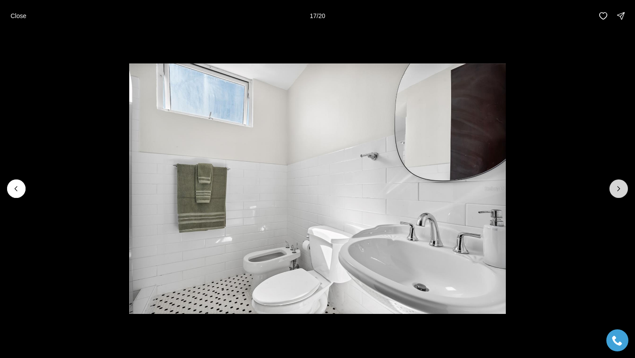
click at [621, 188] on icon "Next slide" at bounding box center [618, 188] width 9 height 9
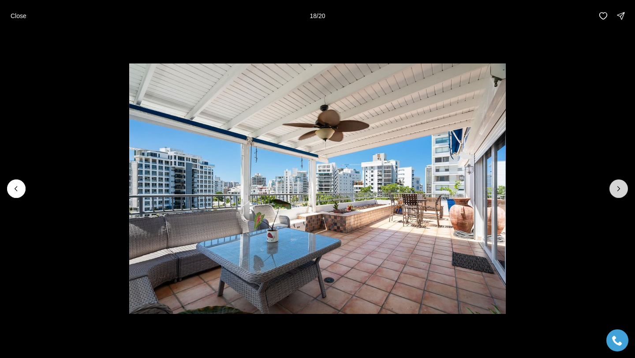
click at [621, 188] on icon "Next slide" at bounding box center [618, 188] width 9 height 9
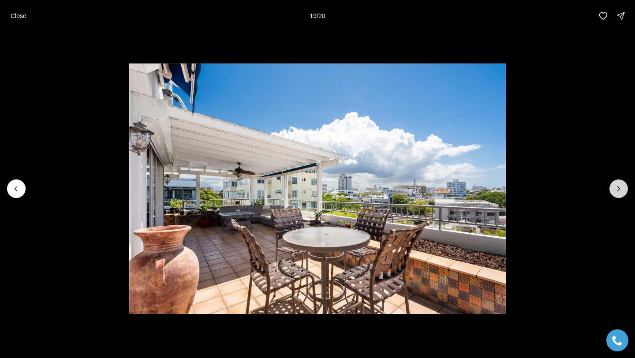
click at [621, 188] on icon "Next slide" at bounding box center [618, 188] width 9 height 9
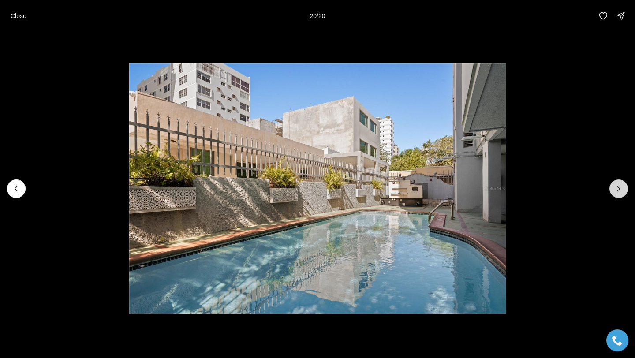
click at [621, 188] on div at bounding box center [619, 188] width 19 height 19
click at [620, 186] on div at bounding box center [619, 188] width 19 height 19
click at [24, 194] on li "20 of 20" at bounding box center [317, 189] width 635 height 314
click at [20, 191] on icon "Previous slide" at bounding box center [16, 188] width 9 height 9
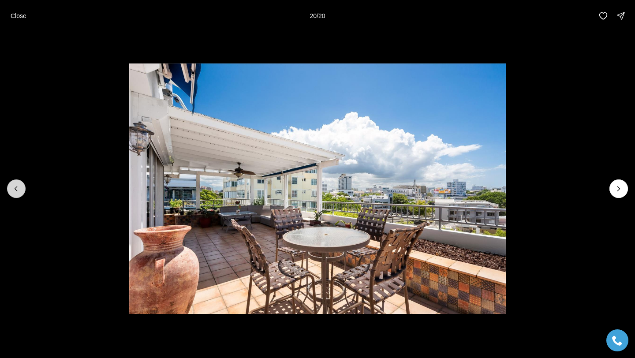
click at [20, 191] on icon "Previous slide" at bounding box center [16, 188] width 9 height 9
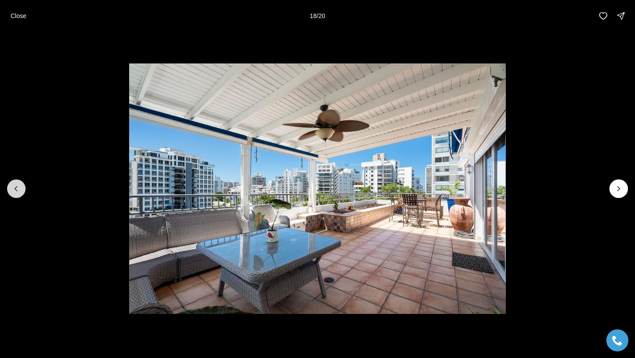
click at [21, 191] on button "Previous slide" at bounding box center [16, 188] width 19 height 19
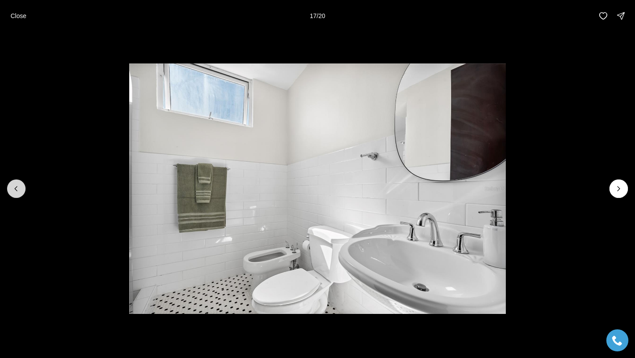
click at [21, 191] on button "Previous slide" at bounding box center [16, 188] width 19 height 19
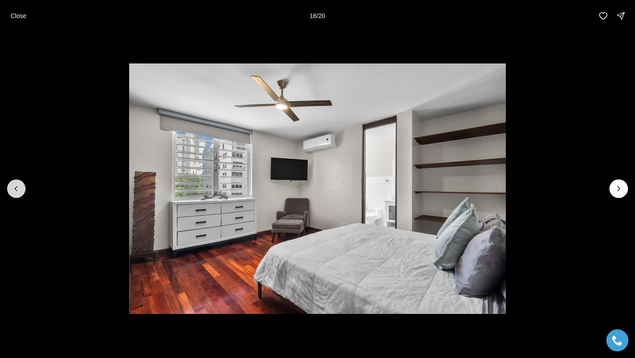
click at [21, 191] on button "Previous slide" at bounding box center [16, 188] width 19 height 19
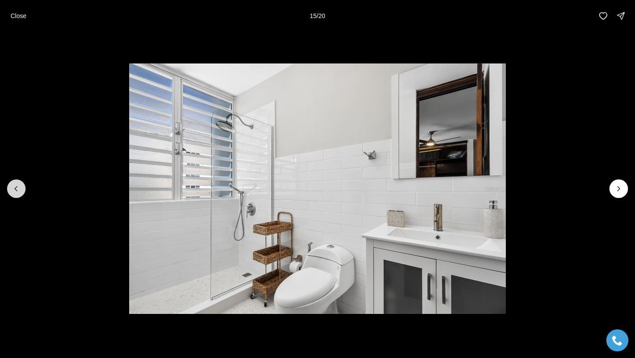
click at [21, 191] on button "Previous slide" at bounding box center [16, 188] width 19 height 19
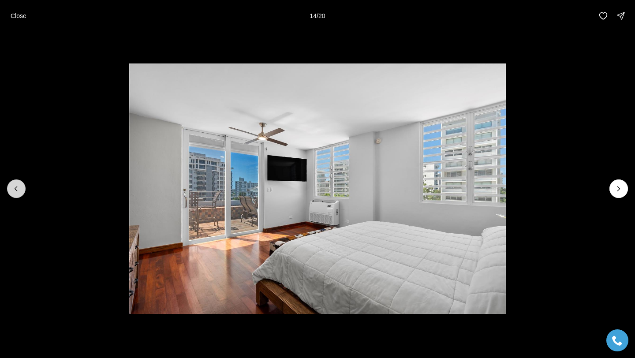
click at [21, 191] on button "Previous slide" at bounding box center [16, 188] width 19 height 19
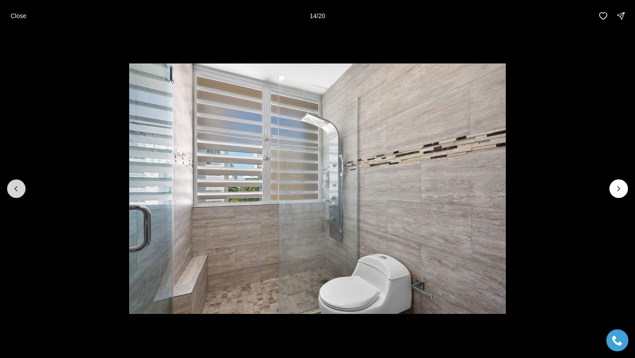
click at [21, 191] on button "Previous slide" at bounding box center [16, 188] width 19 height 19
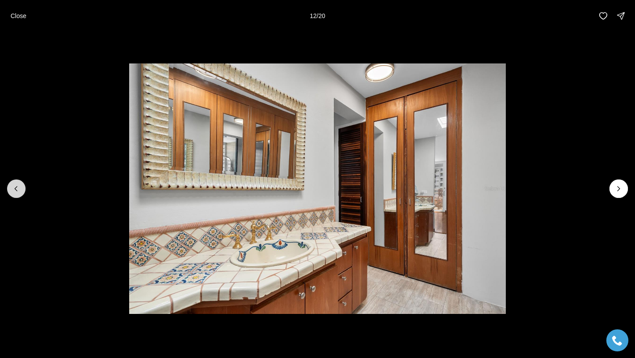
click at [21, 191] on button "Previous slide" at bounding box center [16, 188] width 19 height 19
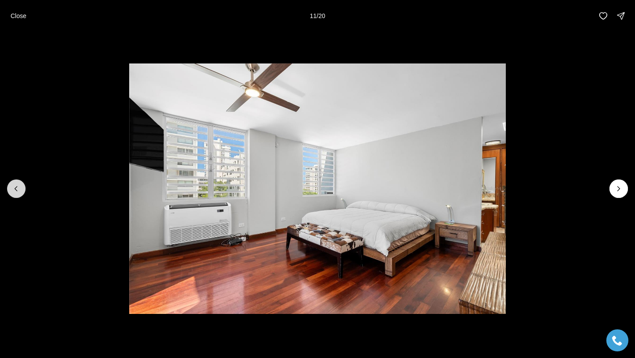
click at [21, 191] on button "Previous slide" at bounding box center [16, 188] width 19 height 19
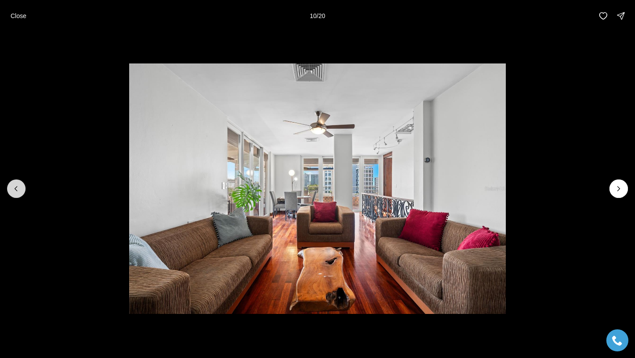
click at [21, 191] on button "Previous slide" at bounding box center [16, 188] width 19 height 19
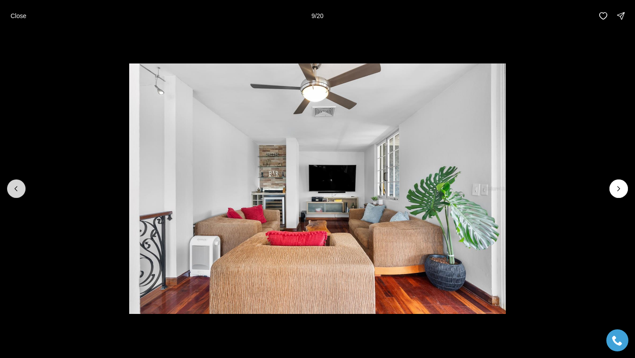
click at [21, 191] on button "Previous slide" at bounding box center [16, 188] width 19 height 19
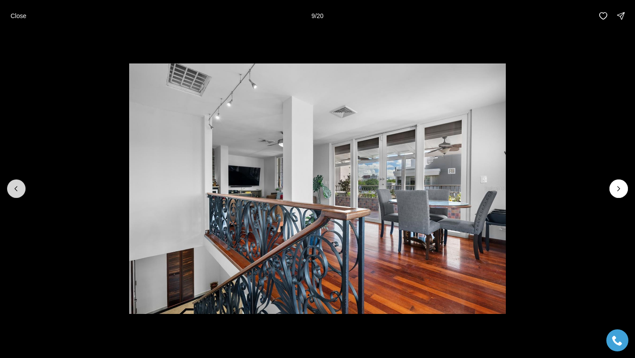
click at [21, 191] on button "Previous slide" at bounding box center [16, 188] width 19 height 19
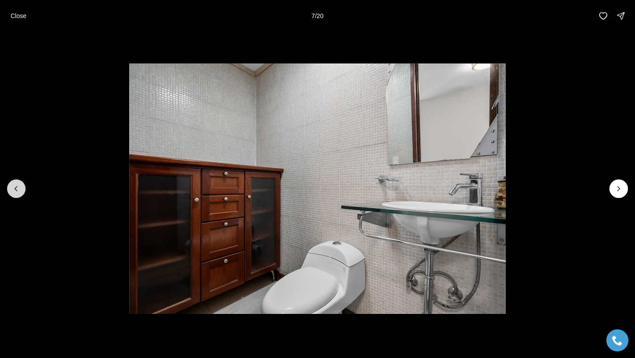
click at [21, 191] on button "Previous slide" at bounding box center [16, 188] width 19 height 19
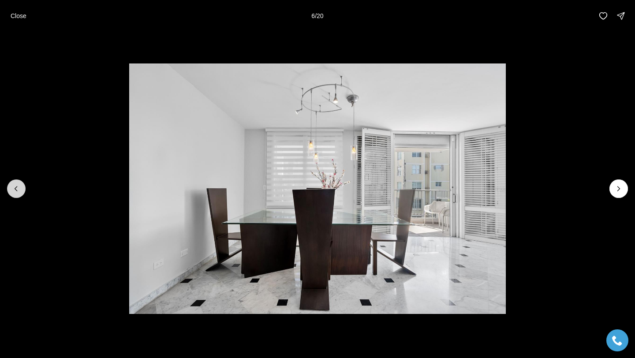
click at [21, 191] on button "Previous slide" at bounding box center [16, 188] width 19 height 19
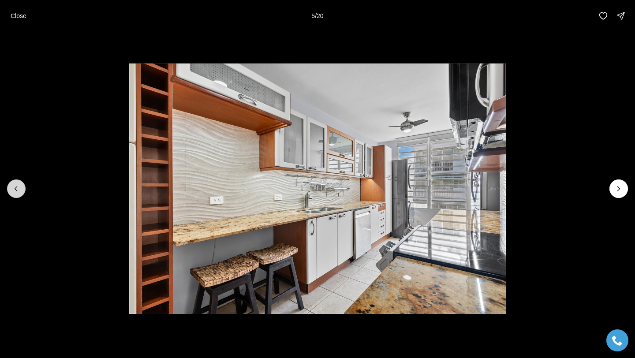
click at [21, 191] on button "Previous slide" at bounding box center [16, 188] width 19 height 19
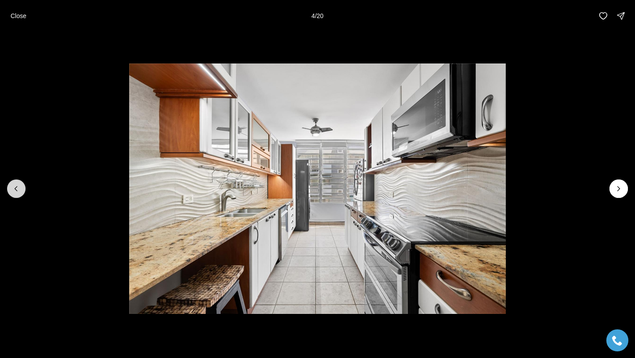
click at [21, 191] on button "Previous slide" at bounding box center [16, 188] width 19 height 19
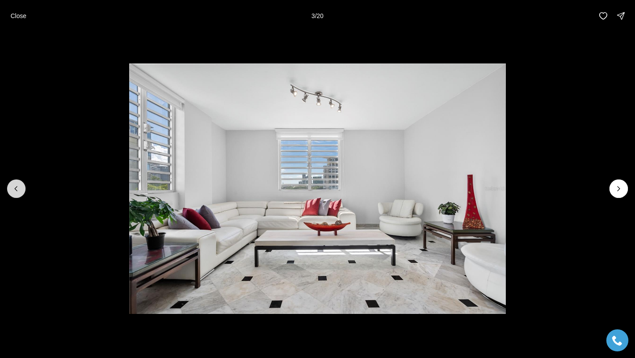
click at [21, 191] on button "Previous slide" at bounding box center [16, 188] width 19 height 19
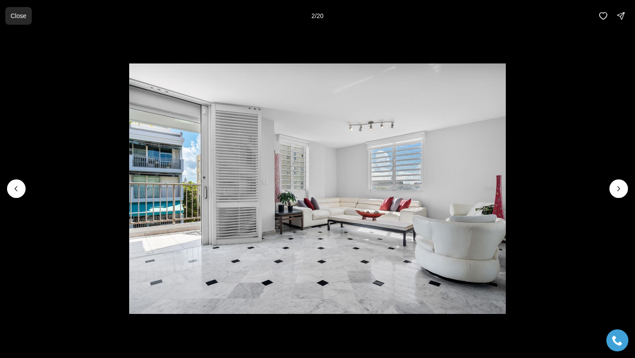
click at [16, 13] on p "Close" at bounding box center [19, 15] width 16 height 7
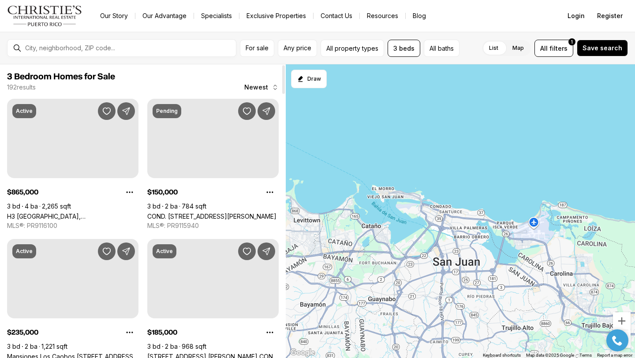
scroll to position [724, 0]
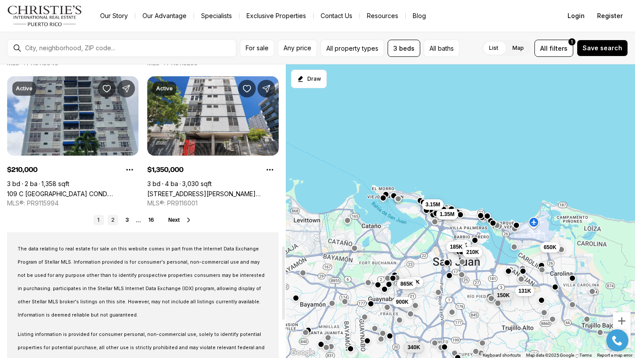
click at [112, 218] on link "2" at bounding box center [113, 220] width 11 height 11
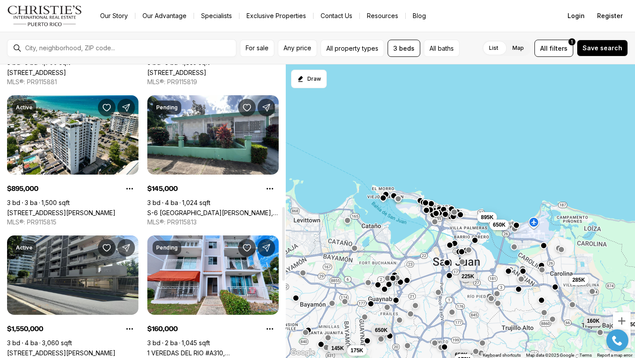
scroll to position [567, 0]
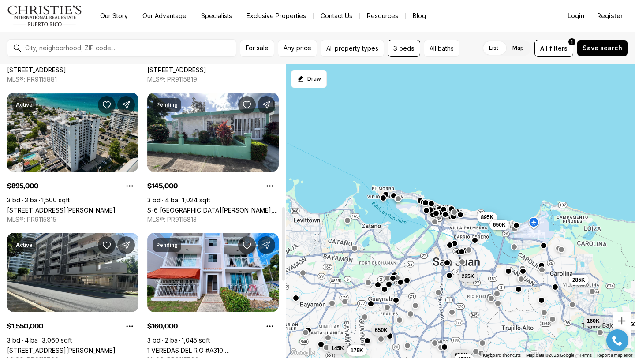
click at [68, 206] on link "[STREET_ADDRESS][PERSON_NAME]" at bounding box center [61, 209] width 108 height 7
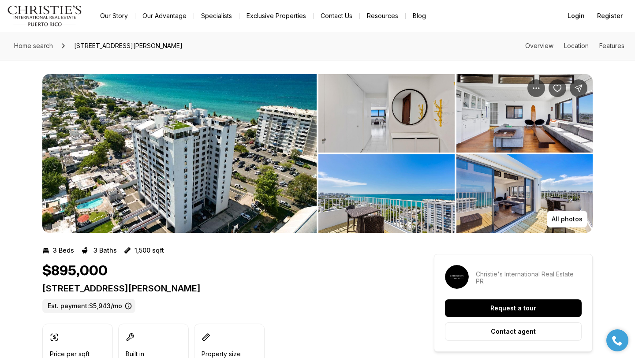
click at [274, 172] on img "View image gallery" at bounding box center [179, 153] width 274 height 159
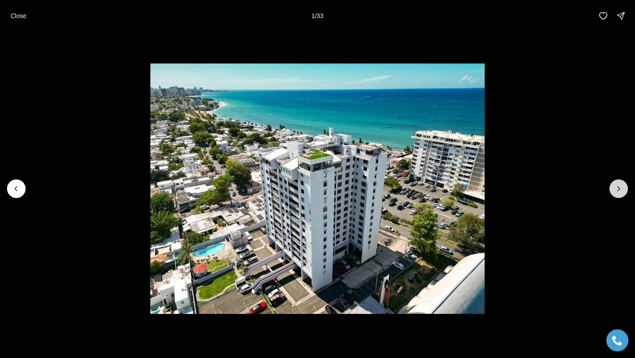
click at [622, 189] on icon "Next slide" at bounding box center [618, 188] width 9 height 9
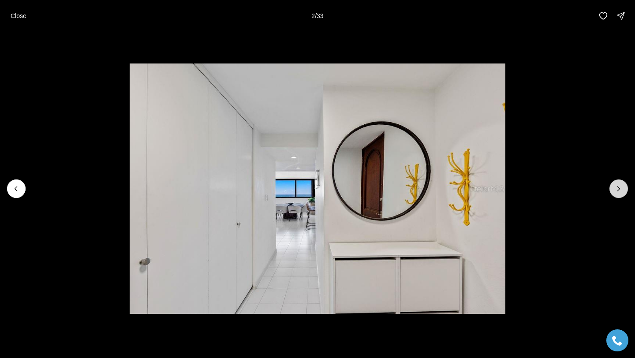
click at [622, 189] on icon "Next slide" at bounding box center [618, 188] width 9 height 9
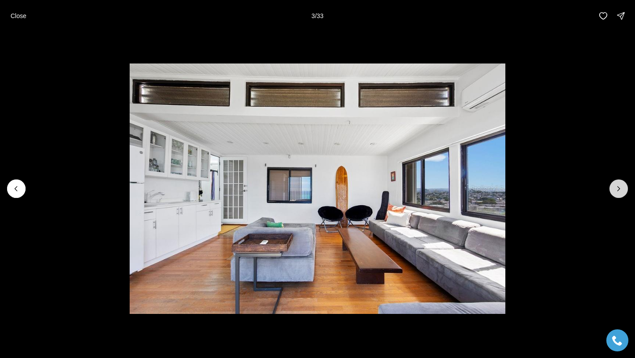
click at [622, 189] on icon "Next slide" at bounding box center [618, 188] width 9 height 9
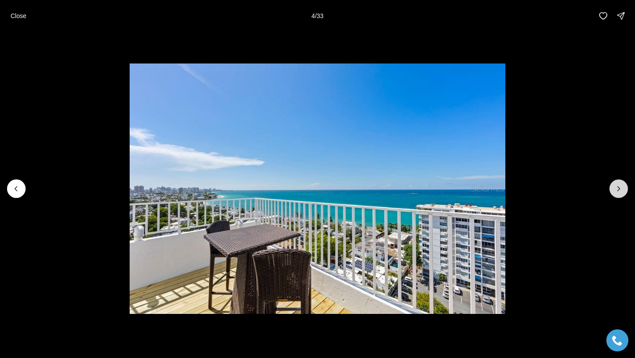
click at [622, 189] on icon "Next slide" at bounding box center [618, 188] width 9 height 9
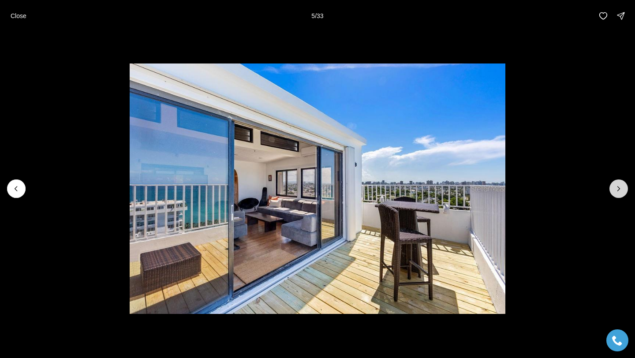
click at [622, 189] on icon "Next slide" at bounding box center [618, 188] width 9 height 9
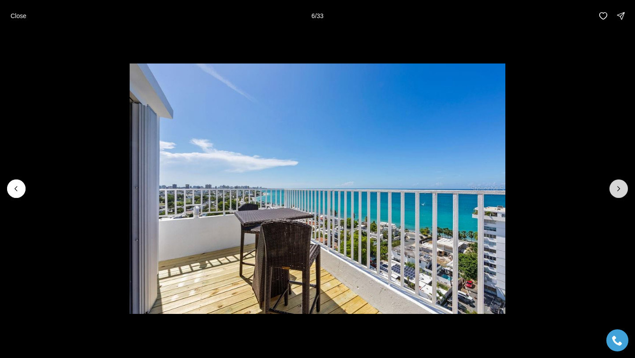
click at [622, 189] on icon "Next slide" at bounding box center [618, 188] width 9 height 9
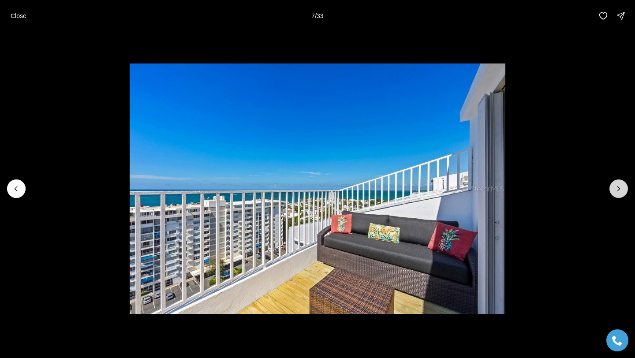
click at [622, 189] on icon "Next slide" at bounding box center [618, 188] width 9 height 9
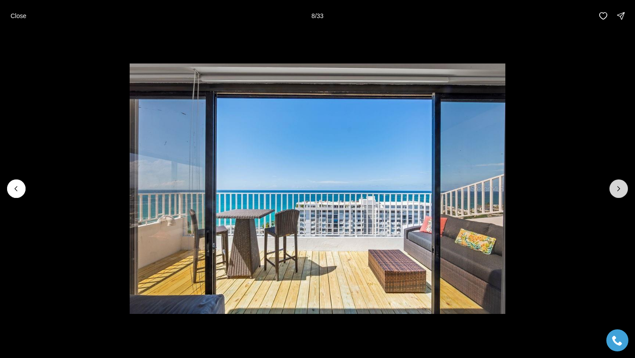
click at [622, 189] on icon "Next slide" at bounding box center [618, 188] width 9 height 9
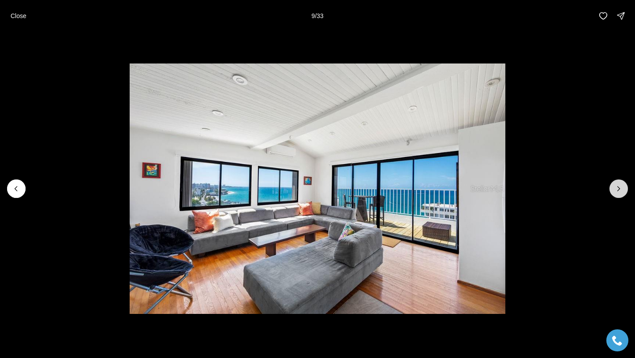
click at [622, 189] on icon "Next slide" at bounding box center [618, 188] width 9 height 9
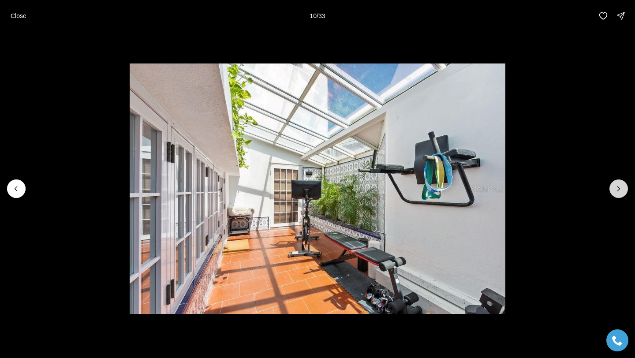
click at [622, 188] on icon "Next slide" at bounding box center [618, 188] width 9 height 9
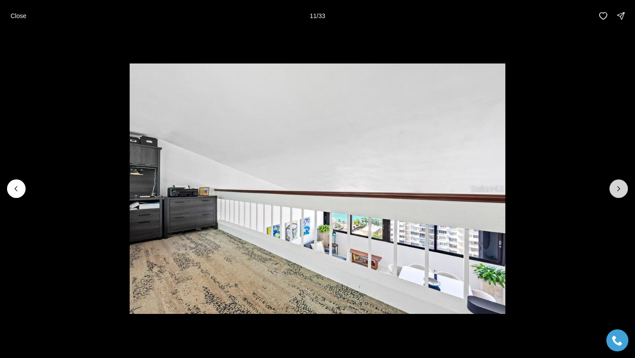
click at [622, 188] on icon "Next slide" at bounding box center [618, 188] width 9 height 9
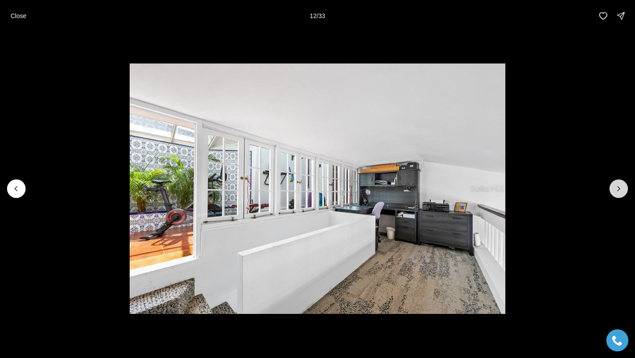
click at [622, 188] on icon "Next slide" at bounding box center [618, 188] width 9 height 9
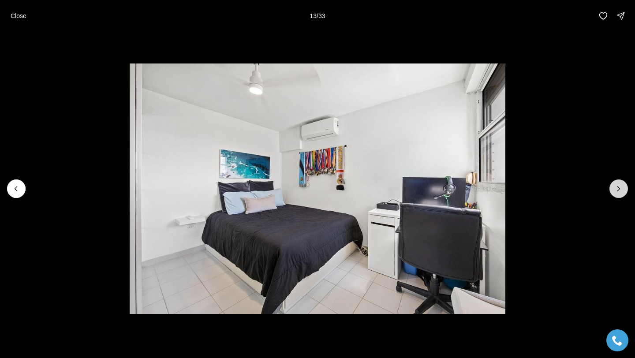
click at [622, 188] on icon "Next slide" at bounding box center [618, 188] width 9 height 9
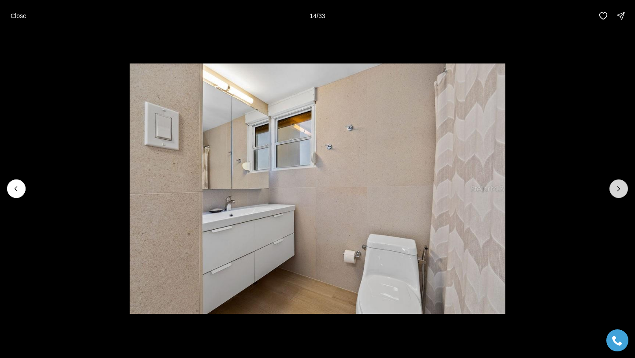
click at [622, 188] on icon "Next slide" at bounding box center [618, 188] width 9 height 9
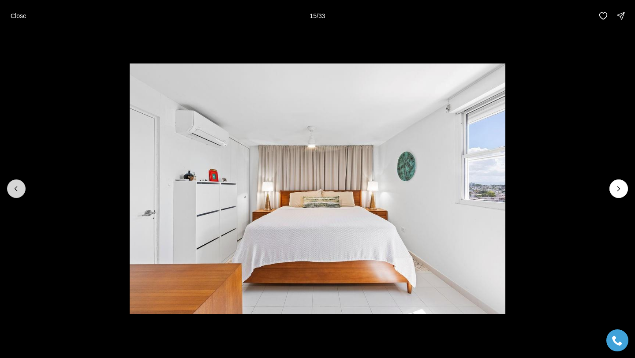
click at [20, 186] on icon "Previous slide" at bounding box center [16, 188] width 9 height 9
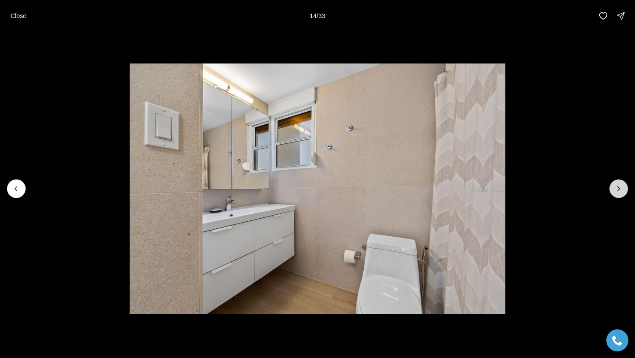
click at [611, 187] on button "Next slide" at bounding box center [619, 188] width 19 height 19
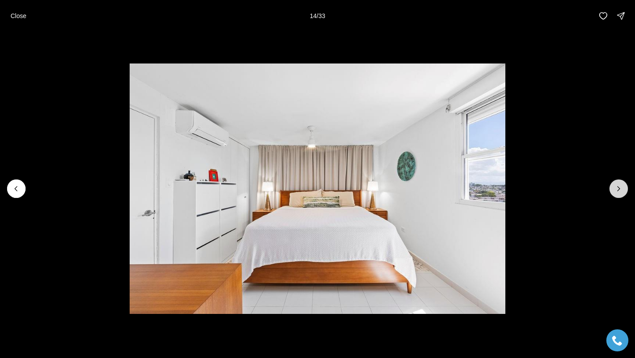
click at [611, 187] on button "Next slide" at bounding box center [619, 188] width 19 height 19
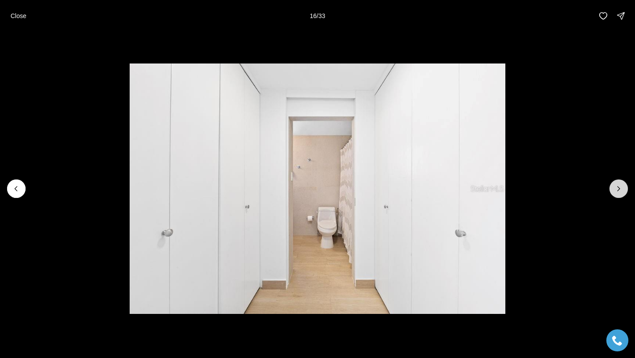
click at [611, 187] on button "Next slide" at bounding box center [619, 188] width 19 height 19
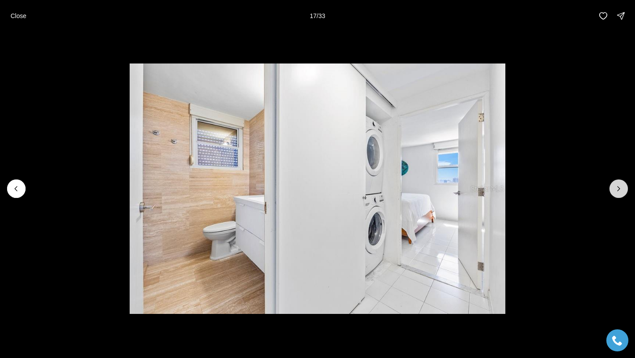
click at [611, 187] on button "Next slide" at bounding box center [619, 188] width 19 height 19
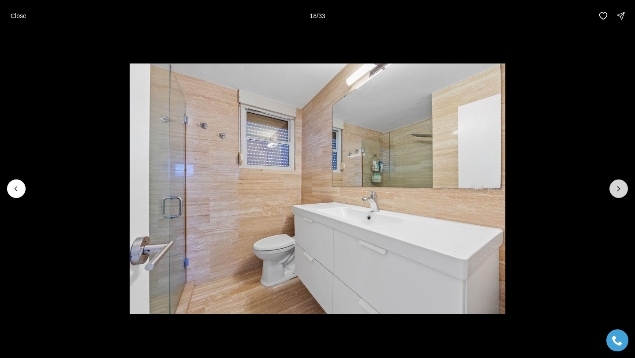
click at [611, 187] on button "Next slide" at bounding box center [619, 188] width 19 height 19
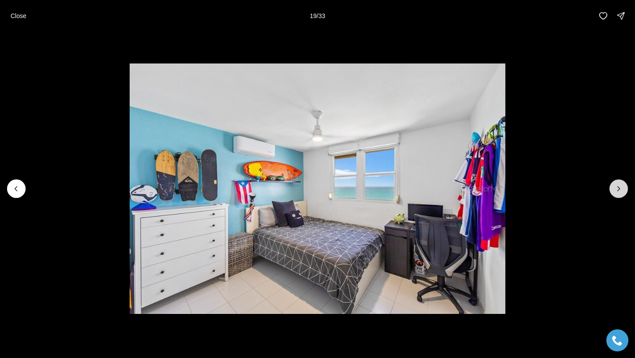
click at [611, 187] on button "Next slide" at bounding box center [619, 188] width 19 height 19
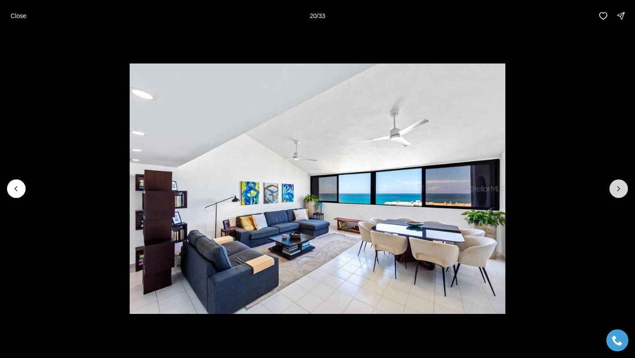
click at [611, 187] on button "Next slide" at bounding box center [619, 188] width 19 height 19
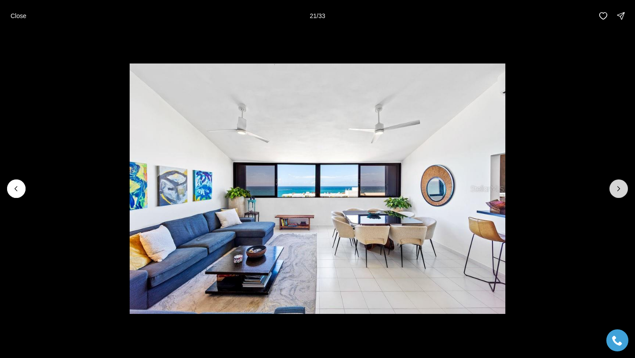
click at [611, 187] on button "Next slide" at bounding box center [619, 188] width 19 height 19
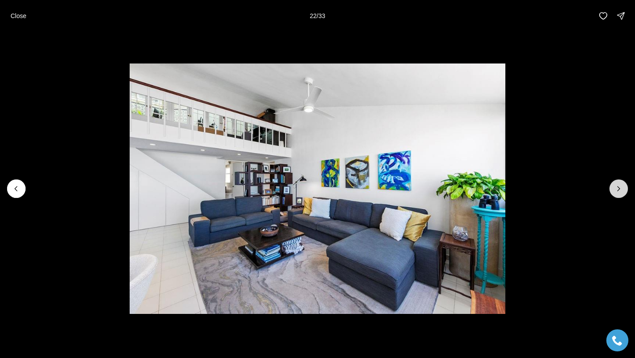
click at [612, 187] on button "Next slide" at bounding box center [619, 188] width 19 height 19
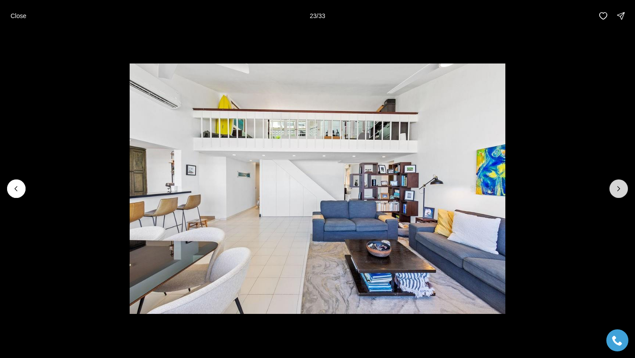
click at [612, 187] on button "Next slide" at bounding box center [619, 188] width 19 height 19
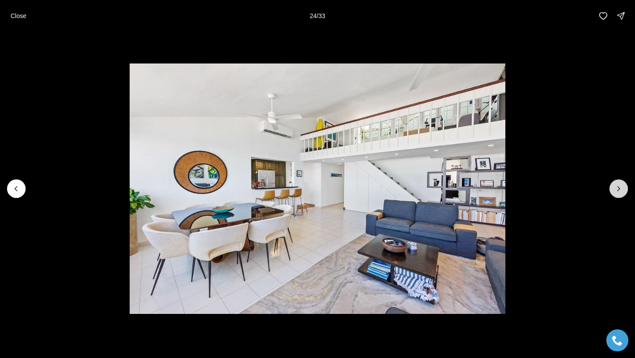
click at [612, 187] on button "Next slide" at bounding box center [619, 188] width 19 height 19
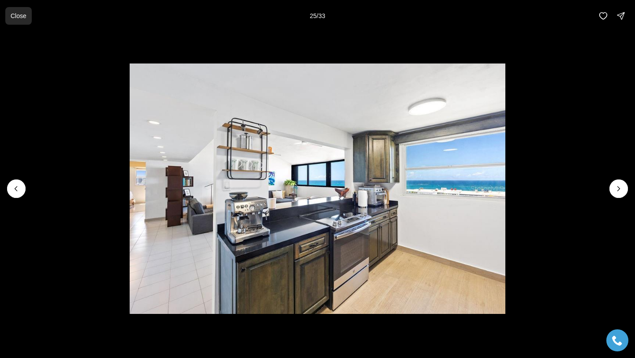
click at [11, 16] on p "Close" at bounding box center [19, 15] width 16 height 7
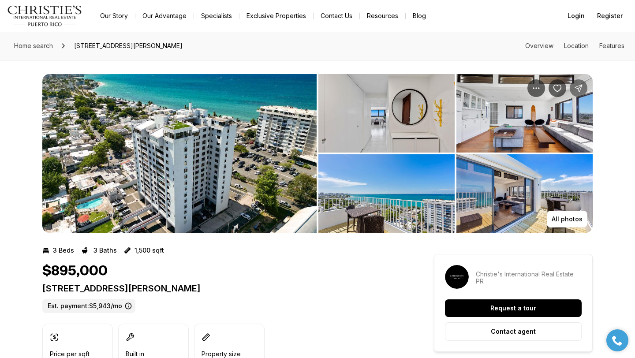
click at [579, 90] on icon "Share Property: 2306 LAUREL STREET #PH A" at bounding box center [578, 88] width 7 height 7
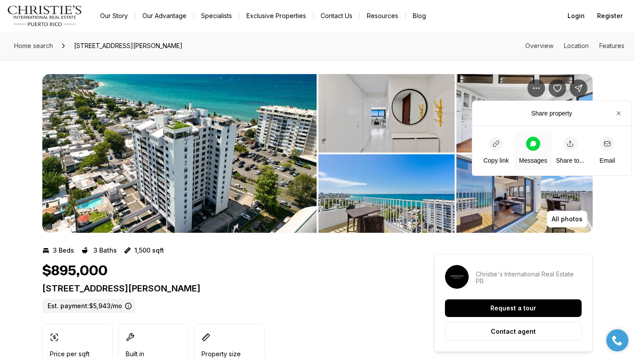
click at [536, 150] on span "Messages" at bounding box center [533, 151] width 28 height 28
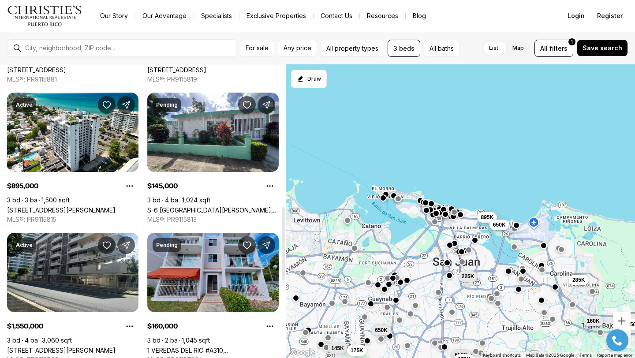
scroll to position [686, 0]
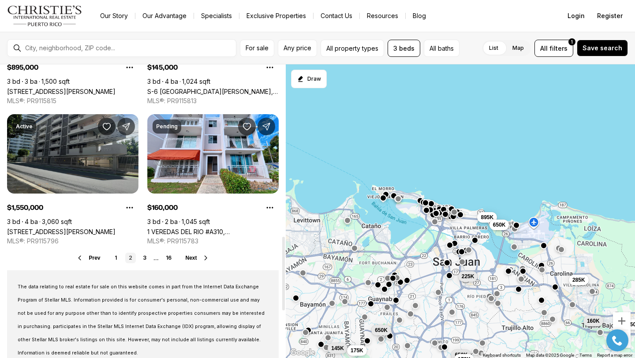
click at [86, 228] on link "[STREET_ADDRESS][PERSON_NAME]" at bounding box center [61, 231] width 108 height 7
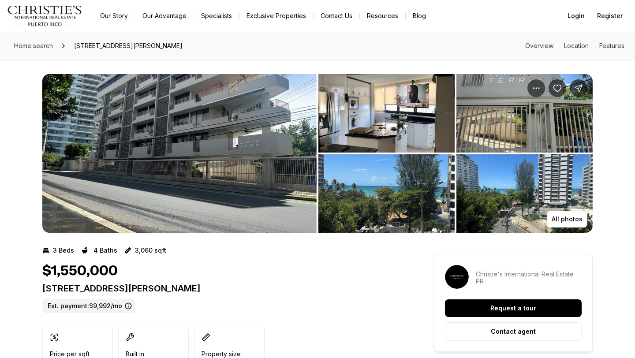
click at [208, 165] on img "View image gallery" at bounding box center [179, 153] width 274 height 159
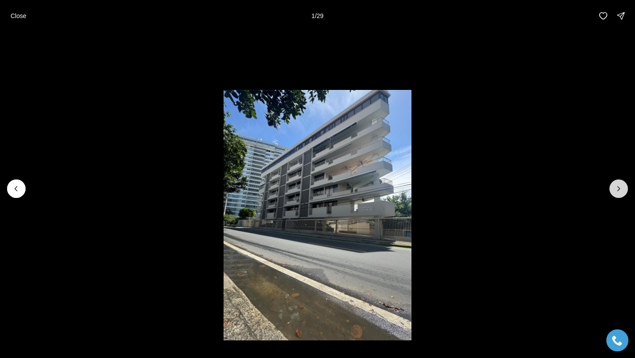
click at [617, 184] on icon "Next slide" at bounding box center [618, 188] width 9 height 9
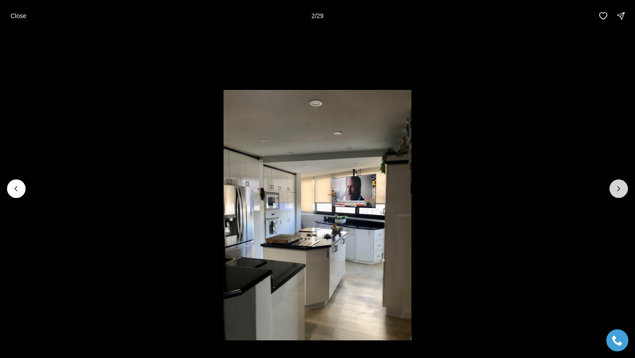
click at [617, 184] on icon "Next slide" at bounding box center [618, 188] width 9 height 9
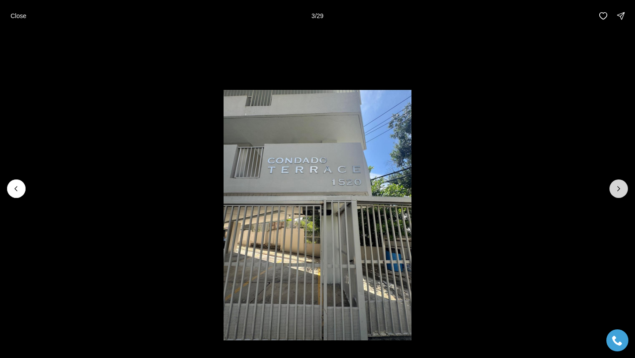
click at [617, 184] on icon "Next slide" at bounding box center [618, 188] width 9 height 9
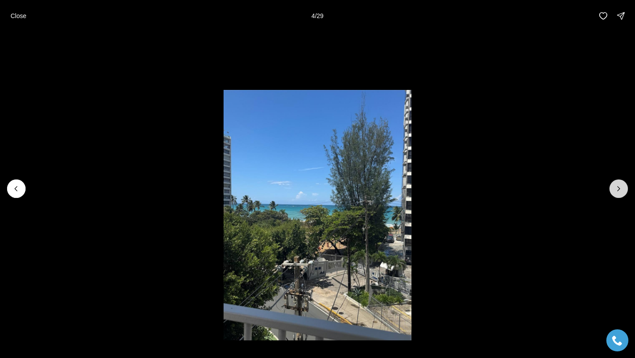
click at [617, 184] on icon "Next slide" at bounding box center [618, 188] width 9 height 9
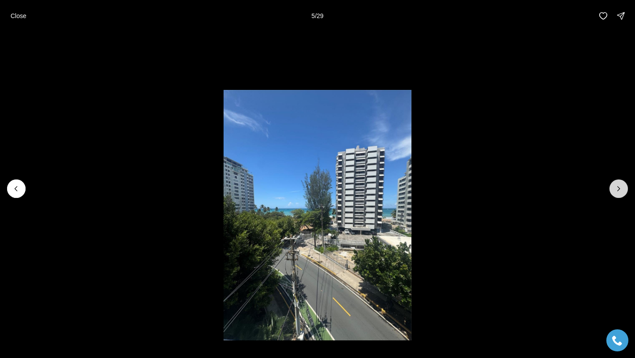
click at [617, 184] on icon "Next slide" at bounding box center [618, 188] width 9 height 9
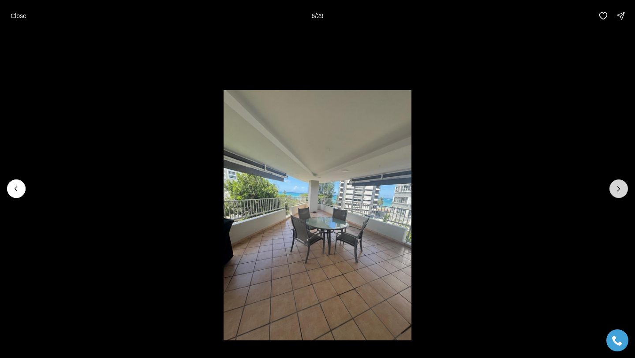
click at [617, 184] on icon "Next slide" at bounding box center [618, 188] width 9 height 9
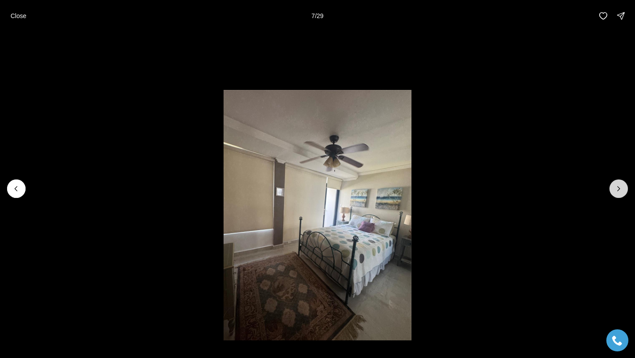
click at [617, 184] on icon "Next slide" at bounding box center [618, 188] width 9 height 9
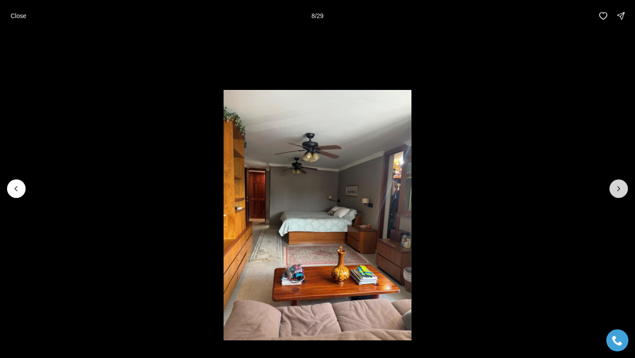
click at [617, 184] on icon "Next slide" at bounding box center [618, 188] width 9 height 9
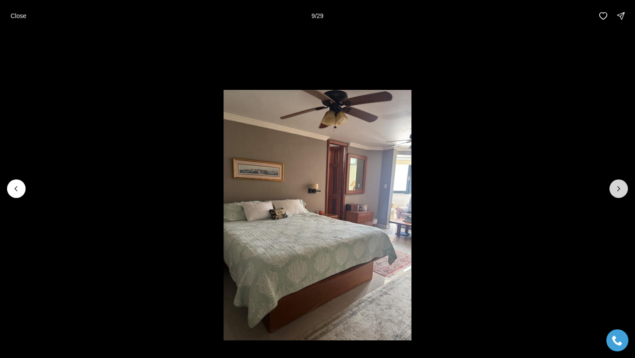
click at [617, 184] on icon "Next slide" at bounding box center [618, 188] width 9 height 9
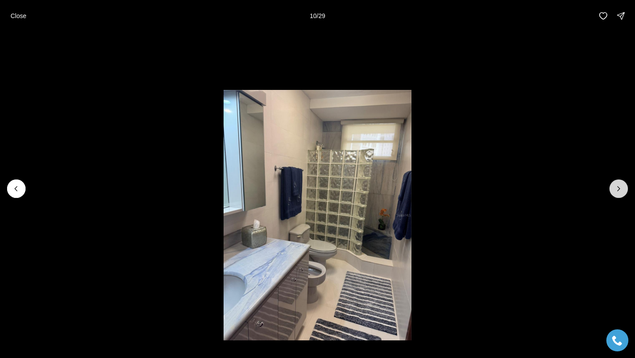
click at [617, 184] on icon "Next slide" at bounding box center [618, 188] width 9 height 9
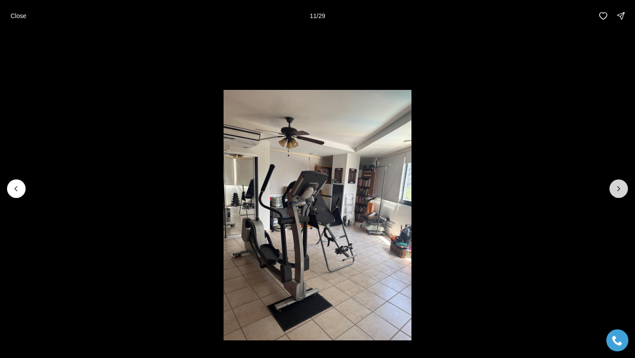
click at [617, 184] on icon "Next slide" at bounding box center [618, 188] width 9 height 9
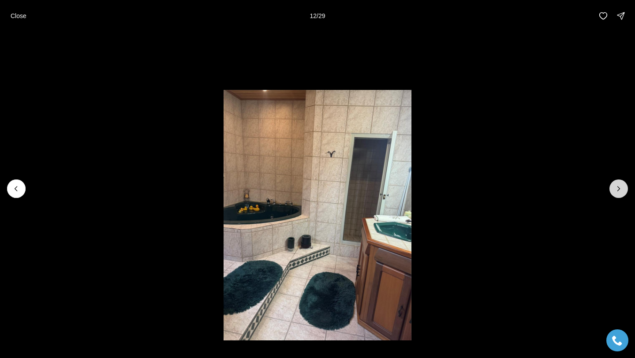
click at [612, 184] on button "Next slide" at bounding box center [619, 188] width 19 height 19
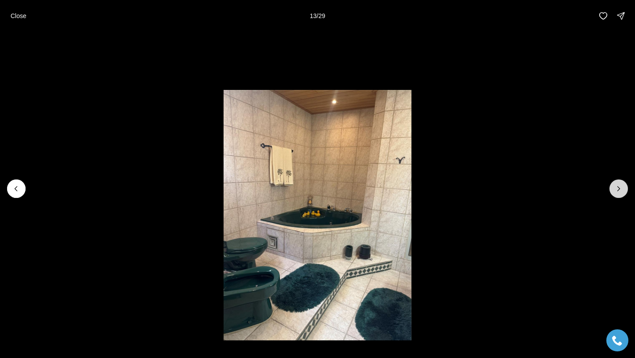
click at [612, 184] on button "Next slide" at bounding box center [619, 188] width 19 height 19
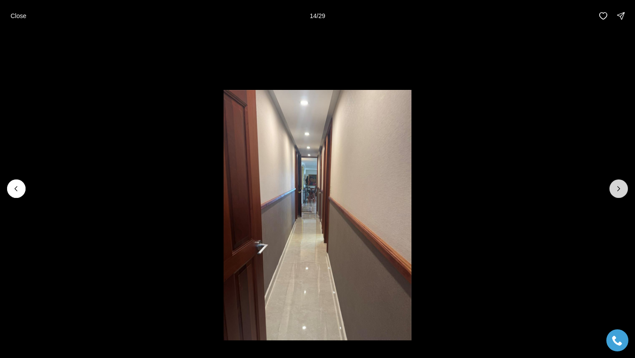
click at [612, 184] on button "Next slide" at bounding box center [619, 188] width 19 height 19
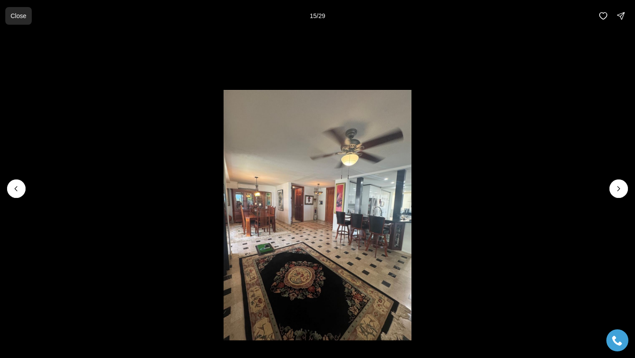
click at [24, 17] on p "Close" at bounding box center [19, 15] width 16 height 7
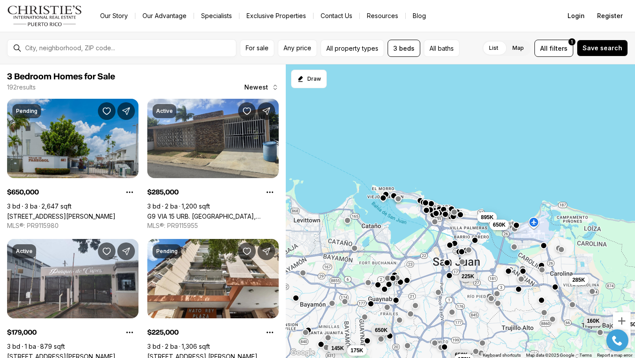
scroll to position [686, 0]
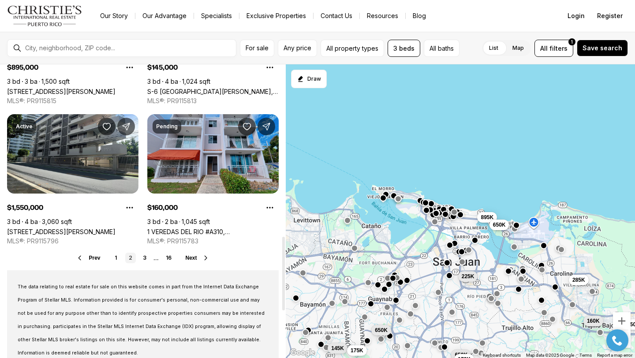
click at [200, 228] on link "1 VEREDAS DEL RIO #A310, [GEOGRAPHIC_DATA] [GEOGRAPHIC_DATA], 00987" at bounding box center [212, 231] width 131 height 7
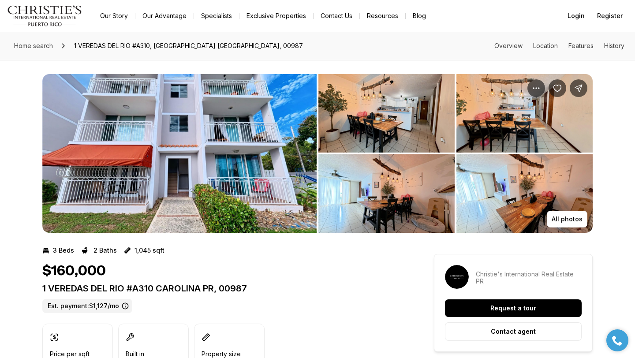
click at [216, 159] on img "View image gallery" at bounding box center [179, 153] width 274 height 159
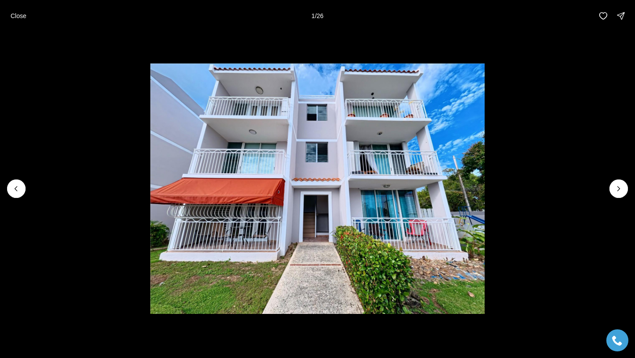
click at [628, 194] on li "1 of 26" at bounding box center [317, 189] width 635 height 314
click at [620, 188] on icon "Next slide" at bounding box center [619, 189] width 2 height 4
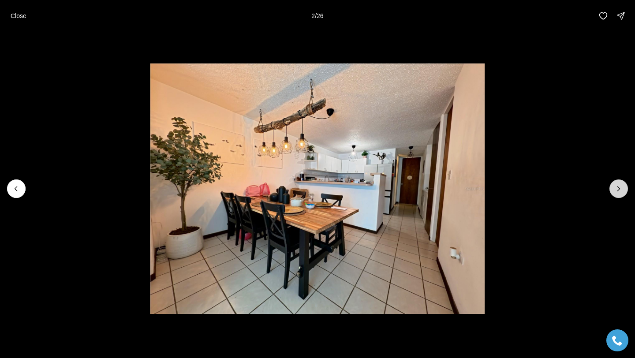
click at [620, 188] on icon "Next slide" at bounding box center [619, 189] width 2 height 4
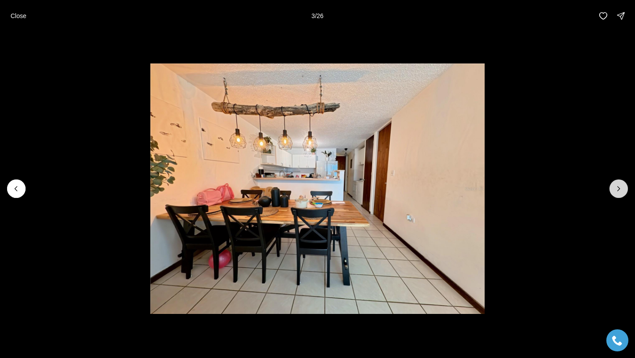
click at [620, 188] on icon "Next slide" at bounding box center [619, 189] width 2 height 4
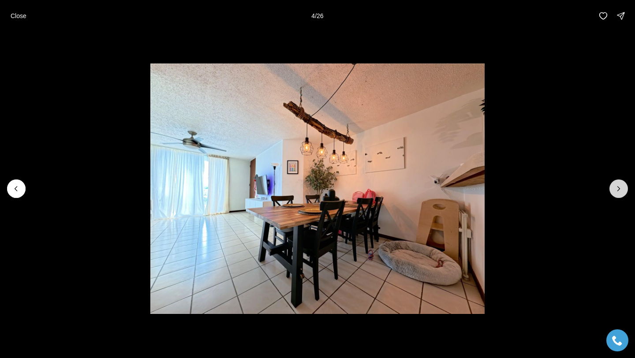
click at [620, 188] on icon "Next slide" at bounding box center [619, 189] width 2 height 4
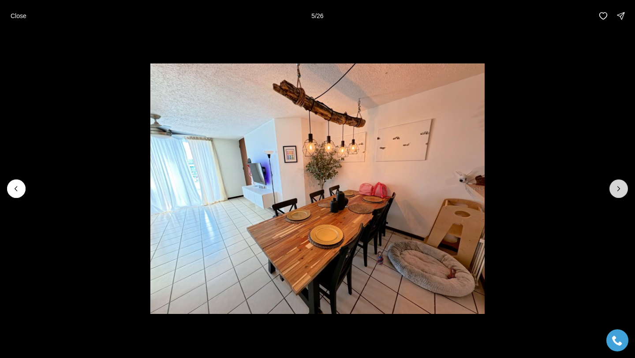
click at [620, 188] on icon "Next slide" at bounding box center [619, 189] width 2 height 4
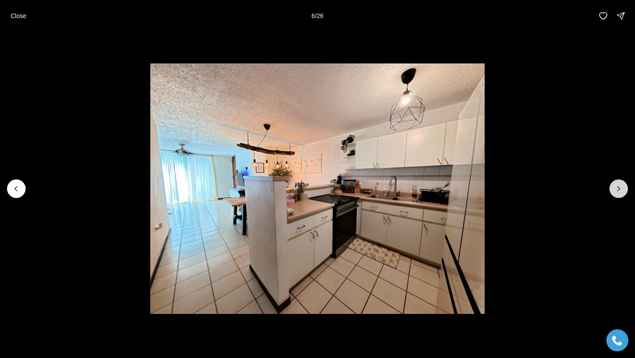
click at [620, 188] on icon "Next slide" at bounding box center [619, 189] width 2 height 4
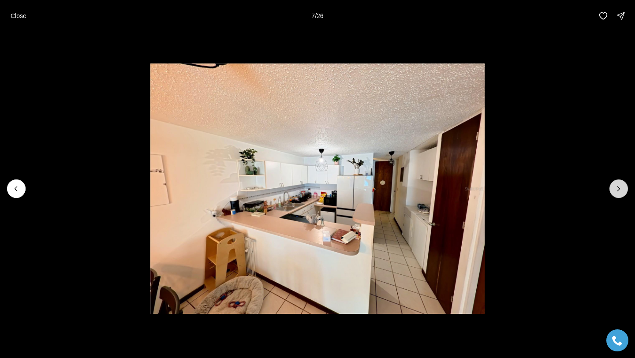
click at [620, 188] on icon "Next slide" at bounding box center [619, 189] width 2 height 4
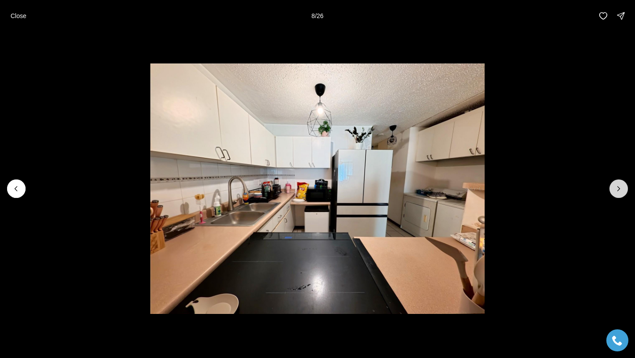
click at [620, 188] on icon "Next slide" at bounding box center [619, 189] width 2 height 4
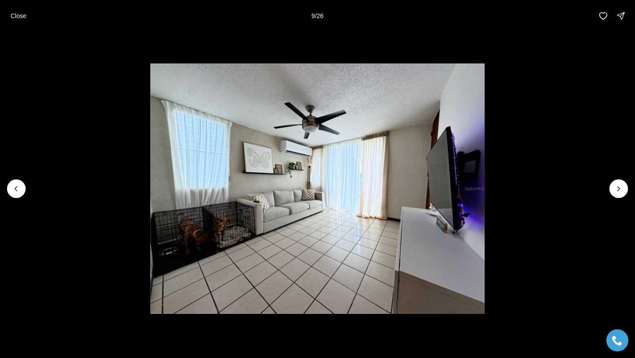
click at [611, 181] on li "9 of 26" at bounding box center [317, 189] width 635 height 314
click at [618, 191] on icon "Next slide" at bounding box center [619, 189] width 2 height 4
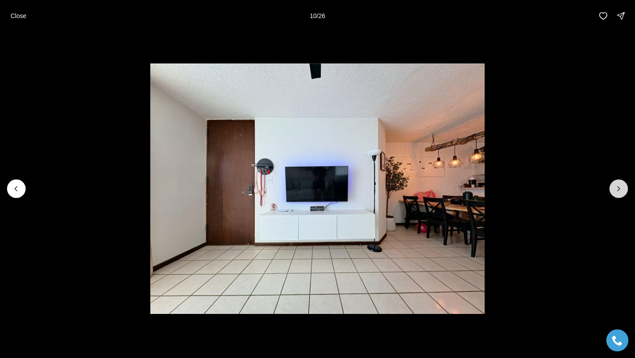
click at [618, 191] on icon "Next slide" at bounding box center [619, 189] width 2 height 4
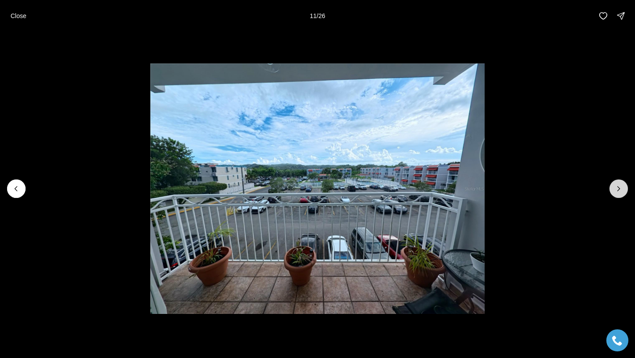
click at [618, 191] on icon "Next slide" at bounding box center [619, 189] width 2 height 4
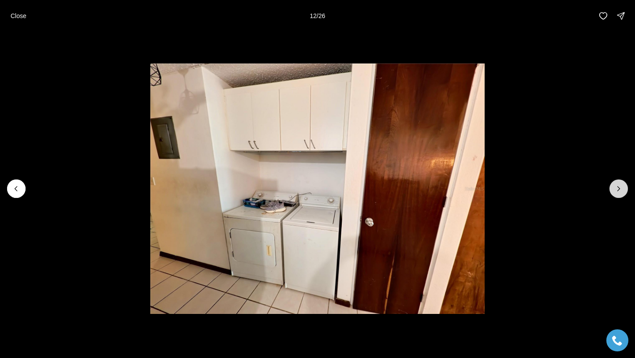
click at [618, 191] on icon "Next slide" at bounding box center [619, 189] width 2 height 4
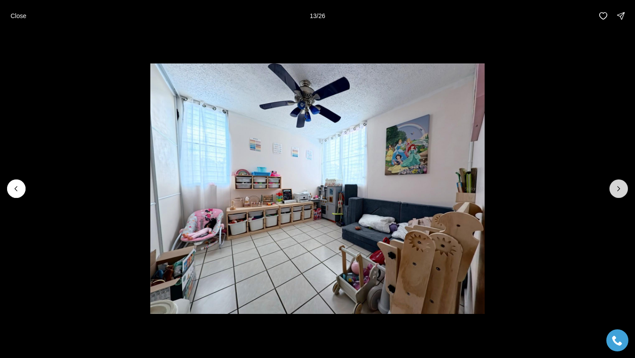
click at [618, 191] on icon "Next slide" at bounding box center [619, 189] width 2 height 4
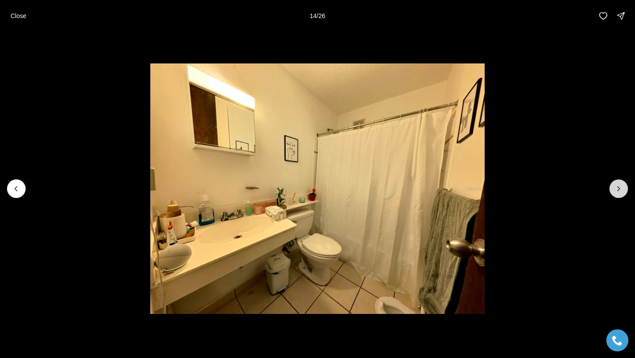
click at [618, 191] on icon "Next slide" at bounding box center [619, 189] width 2 height 4
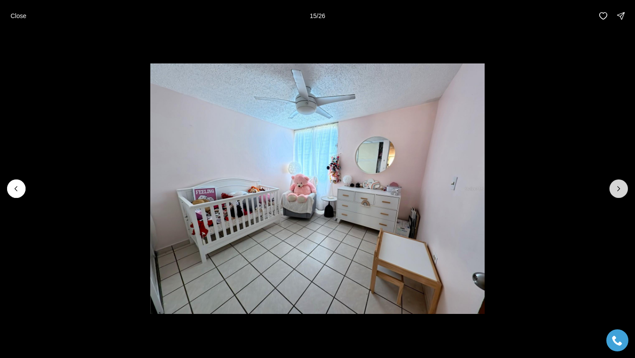
click at [618, 191] on icon "Next slide" at bounding box center [619, 189] width 2 height 4
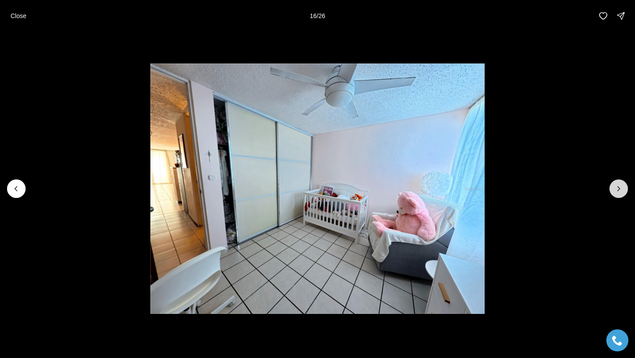
click at [617, 191] on icon "Next slide" at bounding box center [618, 188] width 9 height 9
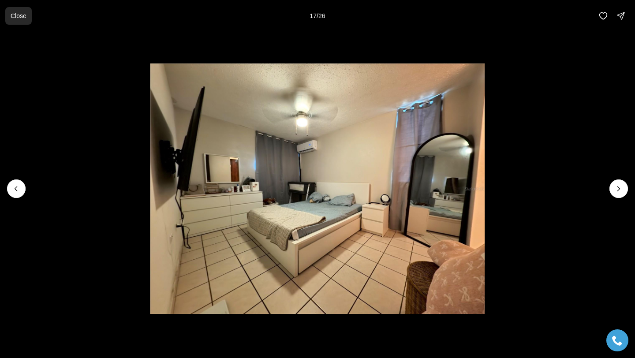
click at [15, 22] on button "Close" at bounding box center [18, 16] width 26 height 18
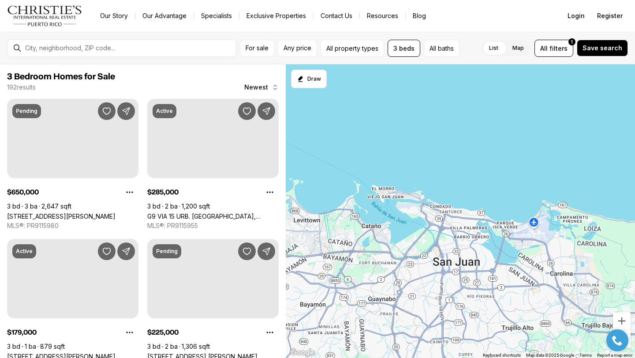
scroll to position [686, 0]
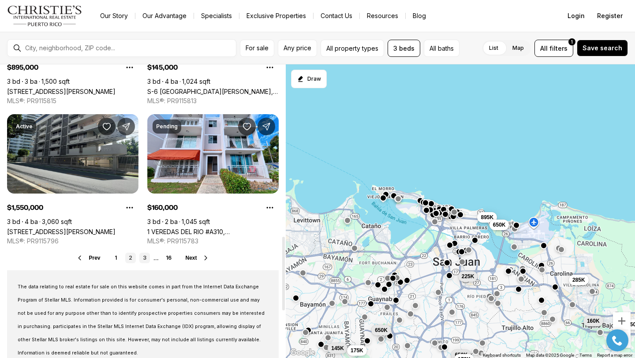
click at [143, 257] on link "3" at bounding box center [144, 258] width 11 height 11
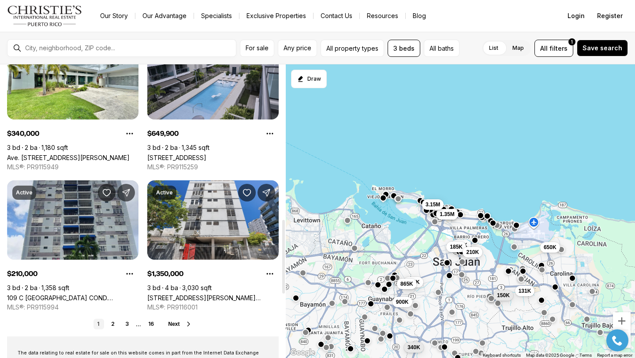
scroll to position [621, 0]
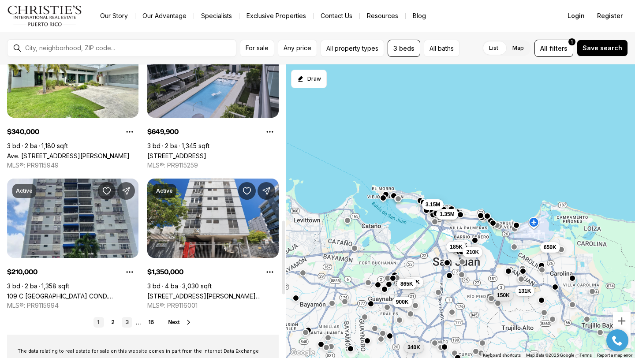
click at [126, 322] on link "3" at bounding box center [127, 322] width 11 height 11
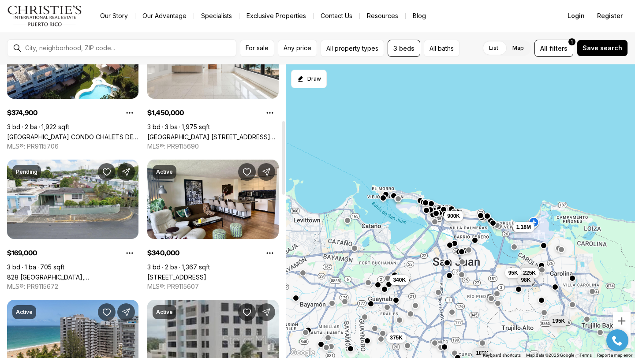
scroll to position [225, 0]
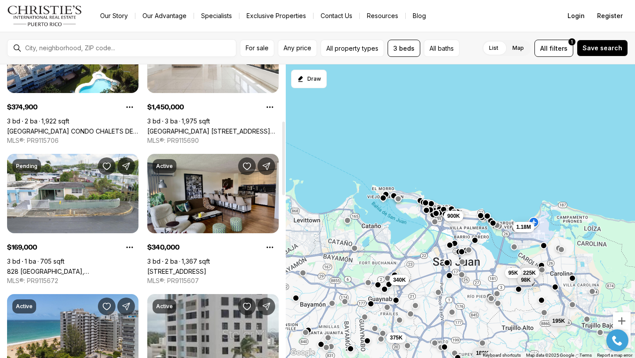
click at [178, 268] on link "[STREET_ADDRESS]" at bounding box center [176, 271] width 59 height 7
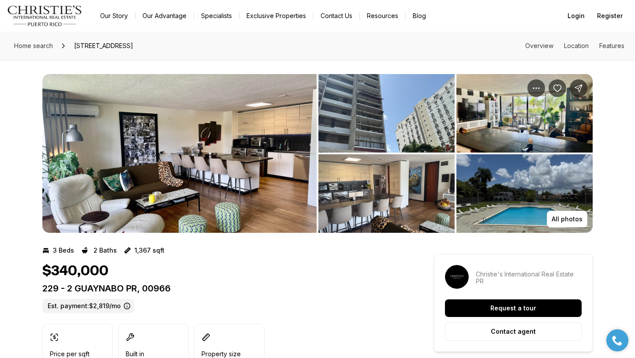
click at [208, 165] on img "View image gallery" at bounding box center [179, 153] width 274 height 159
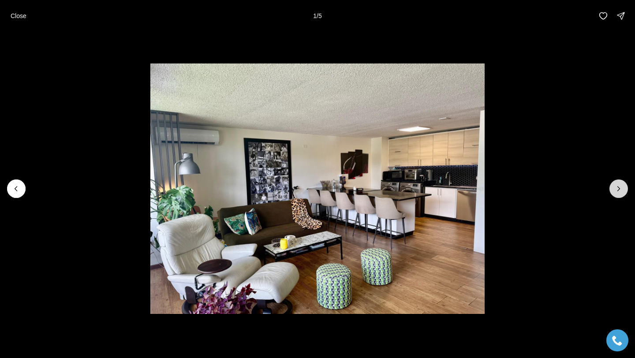
click at [617, 185] on icon "Next slide" at bounding box center [618, 188] width 9 height 9
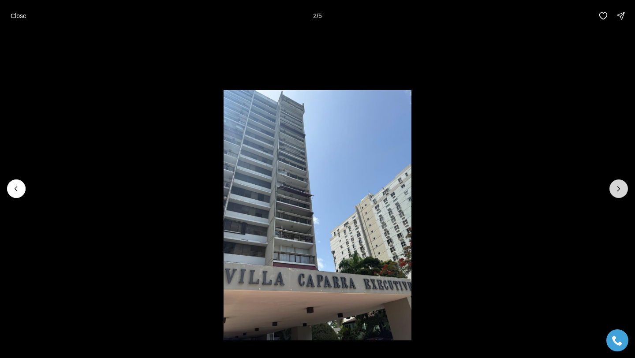
click at [617, 184] on icon "Next slide" at bounding box center [618, 188] width 9 height 9
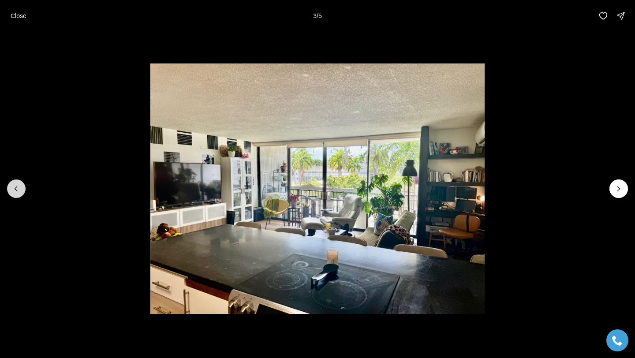
click at [22, 190] on button "Previous slide" at bounding box center [16, 188] width 19 height 19
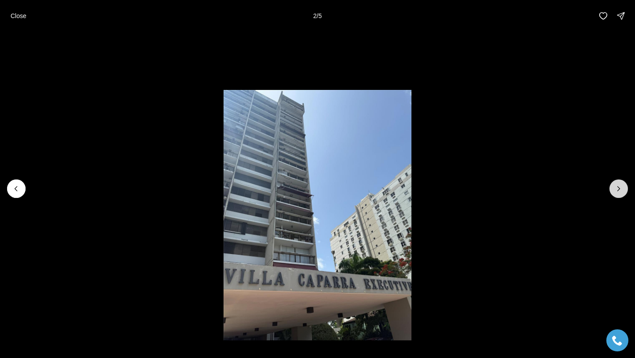
click at [621, 189] on icon "Next slide" at bounding box center [618, 188] width 9 height 9
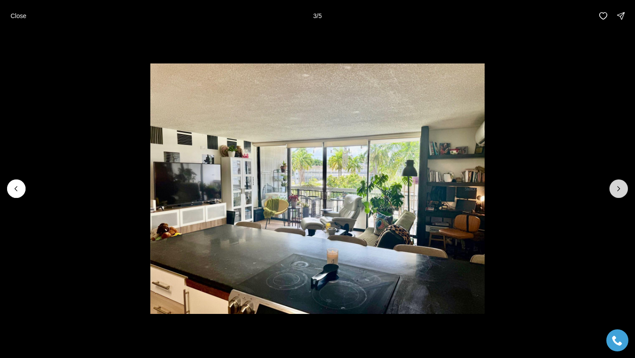
click at [621, 189] on icon "Next slide" at bounding box center [618, 188] width 9 height 9
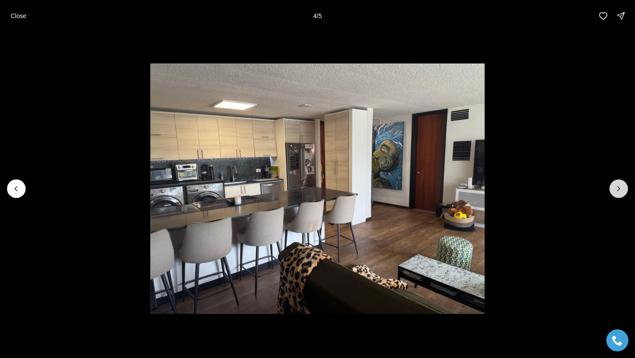
click at [621, 189] on icon "Next slide" at bounding box center [618, 188] width 9 height 9
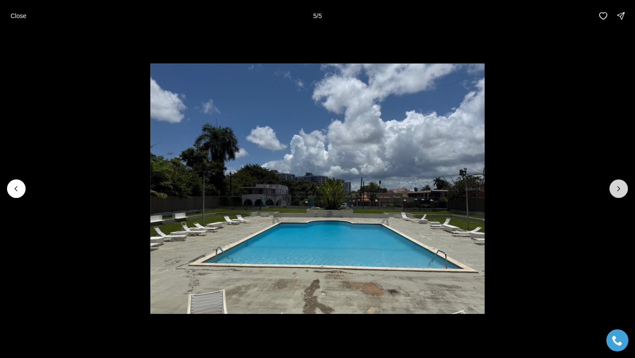
click at [621, 189] on div at bounding box center [619, 188] width 19 height 19
click at [619, 191] on div at bounding box center [619, 188] width 19 height 19
click at [15, 199] on li "5 of 5" at bounding box center [317, 189] width 635 height 314
click at [15, 191] on icon "Previous slide" at bounding box center [16, 188] width 9 height 9
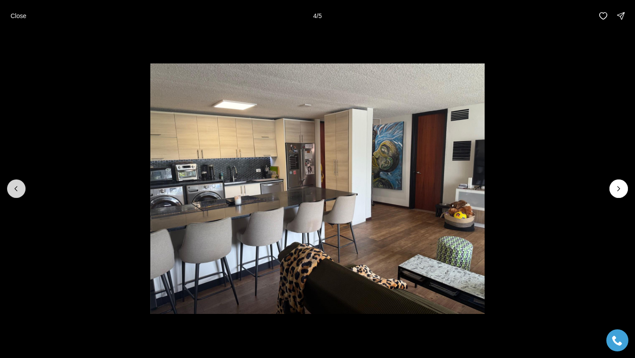
click at [15, 191] on icon "Previous slide" at bounding box center [16, 188] width 9 height 9
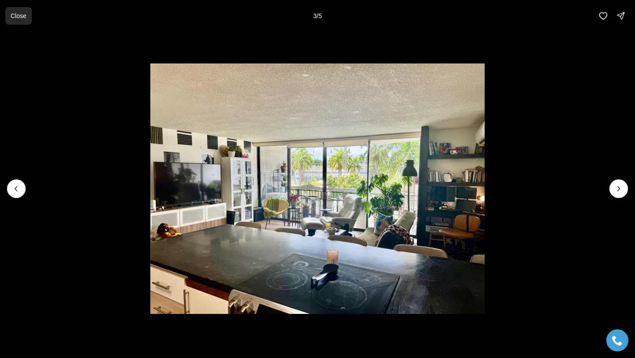
click at [16, 16] on p "Close" at bounding box center [19, 15] width 16 height 7
